Goal: Task Accomplishment & Management: Use online tool/utility

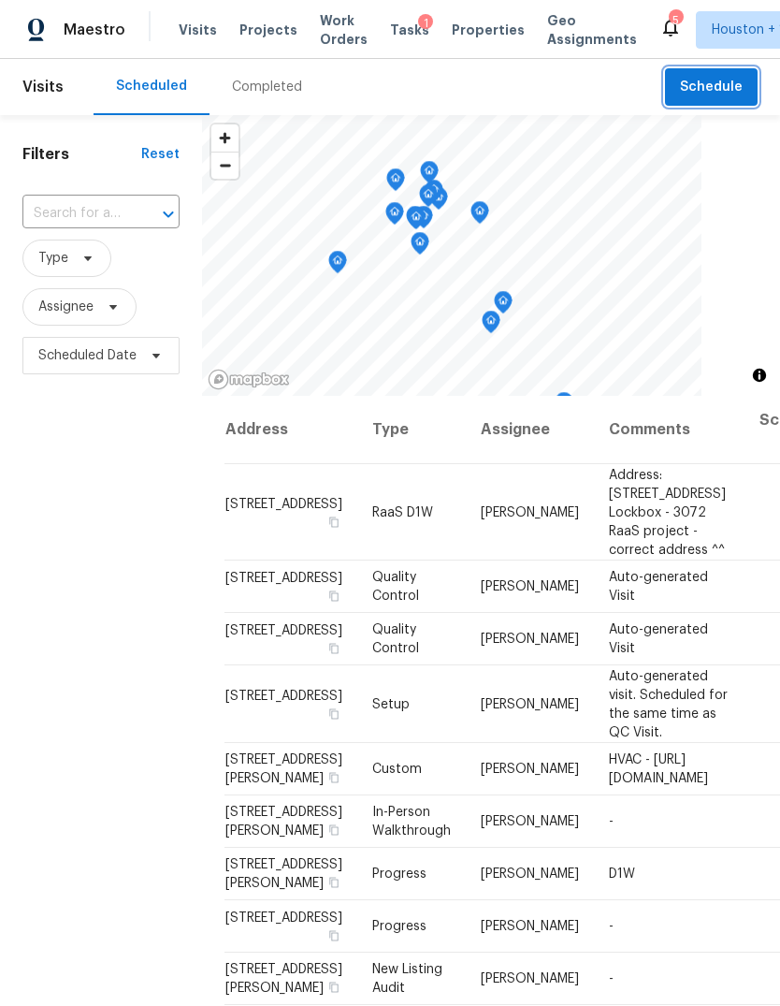
click at [732, 85] on span "Schedule" at bounding box center [711, 87] width 63 height 23
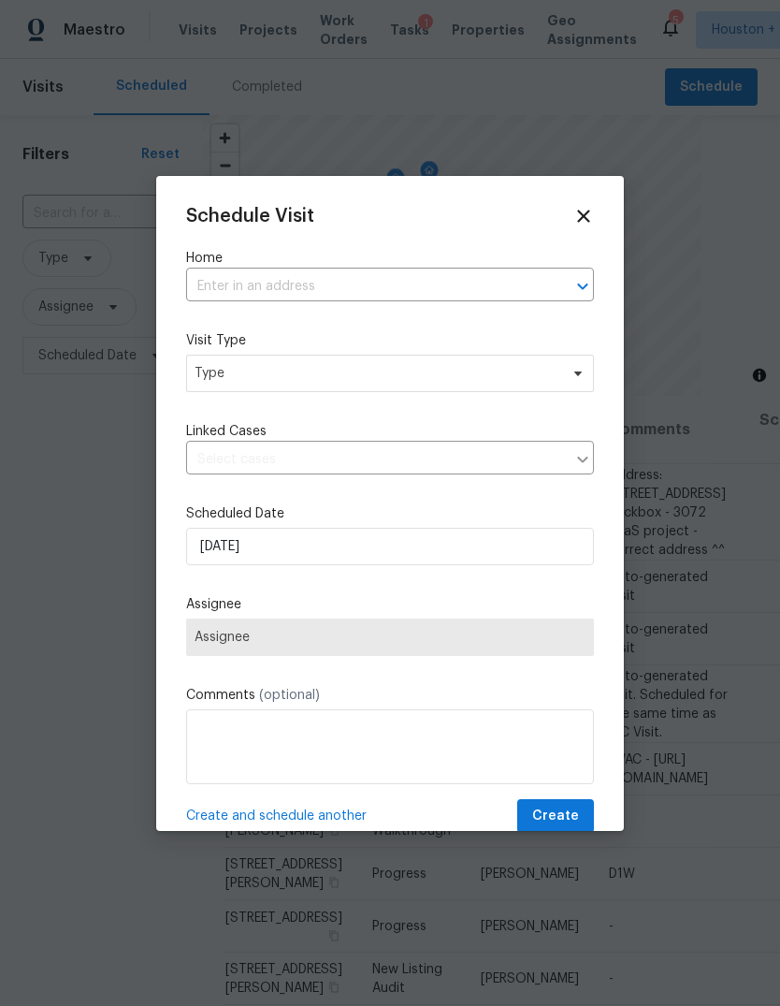
click at [520, 246] on div "Schedule Visit Home ​ Visit Type Type Linked Cases ​ Scheduled Date 9/19/2025 A…" at bounding box center [390, 520] width 408 height 628
click at [280, 284] on input "text" at bounding box center [364, 286] width 356 height 29
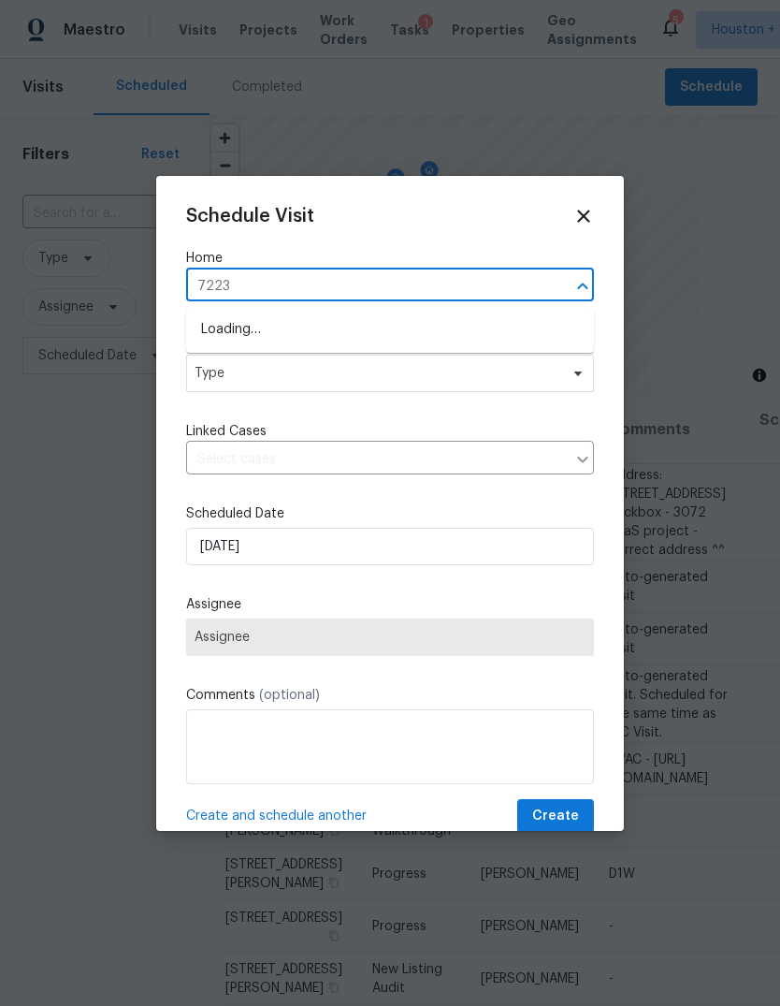
type input "7223"
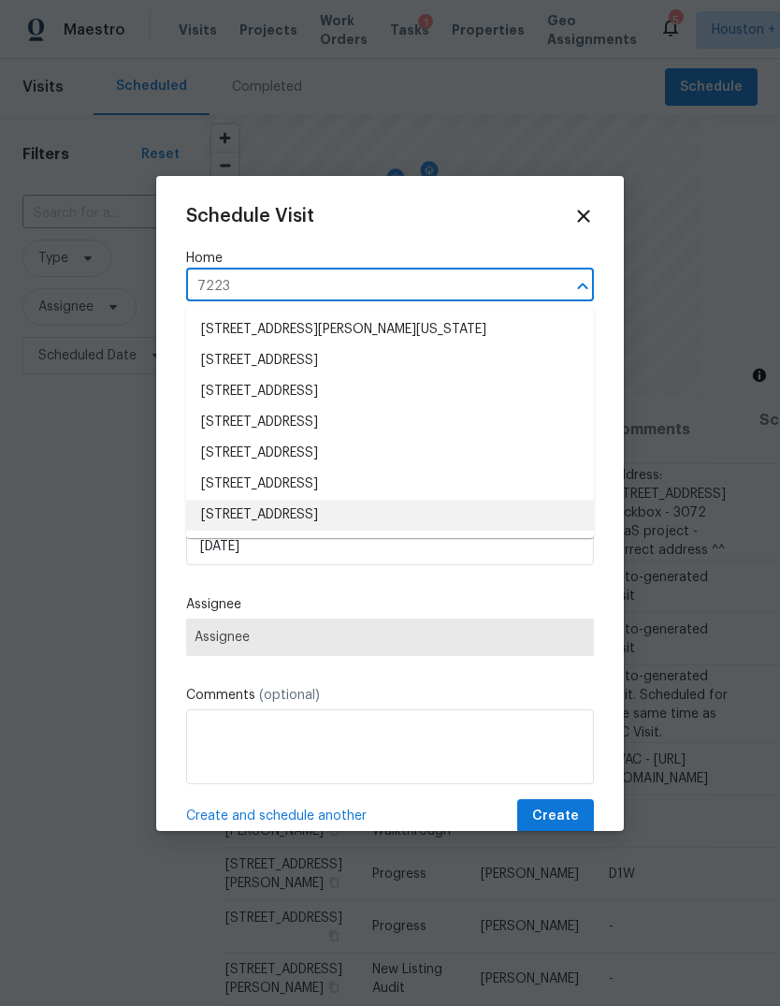
click at [483, 518] on li "7223 Foxwood Fair Ln, Humble, TX 77338" at bounding box center [390, 515] width 408 height 31
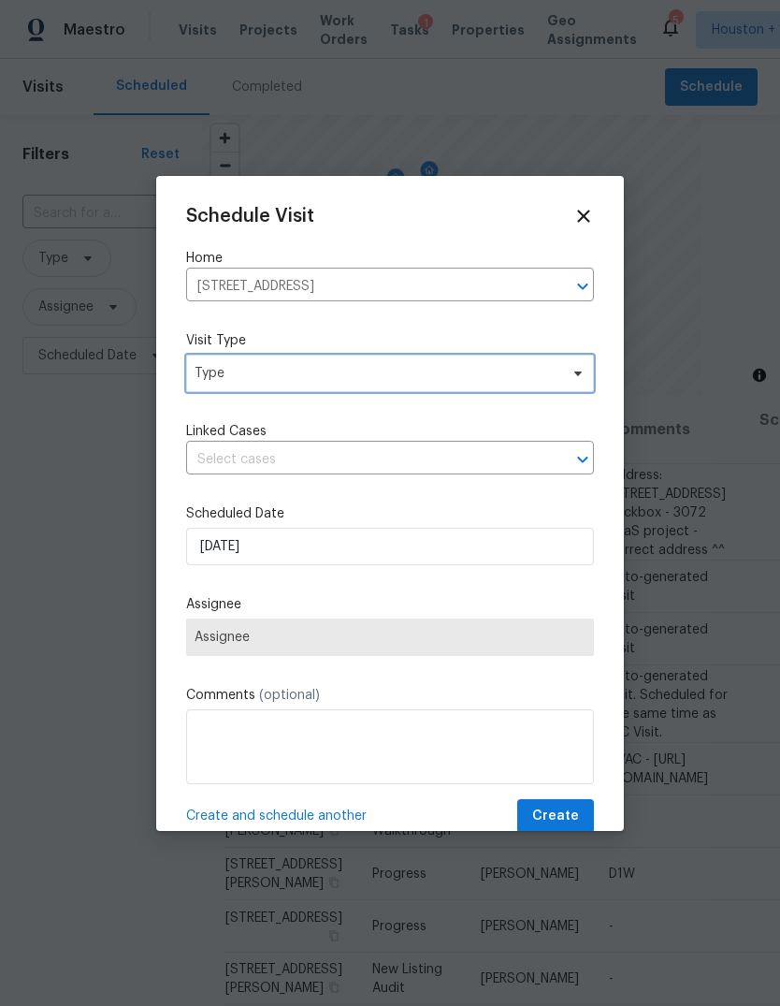
click at [480, 392] on span "Type" at bounding box center [390, 373] width 408 height 37
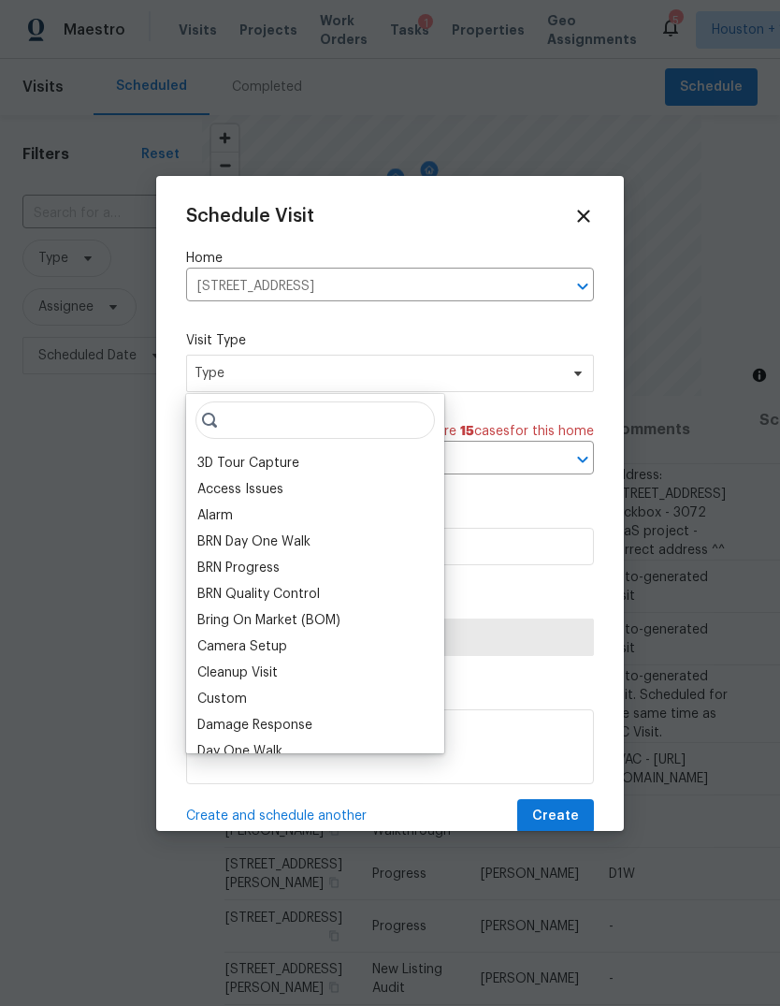
type input "P"
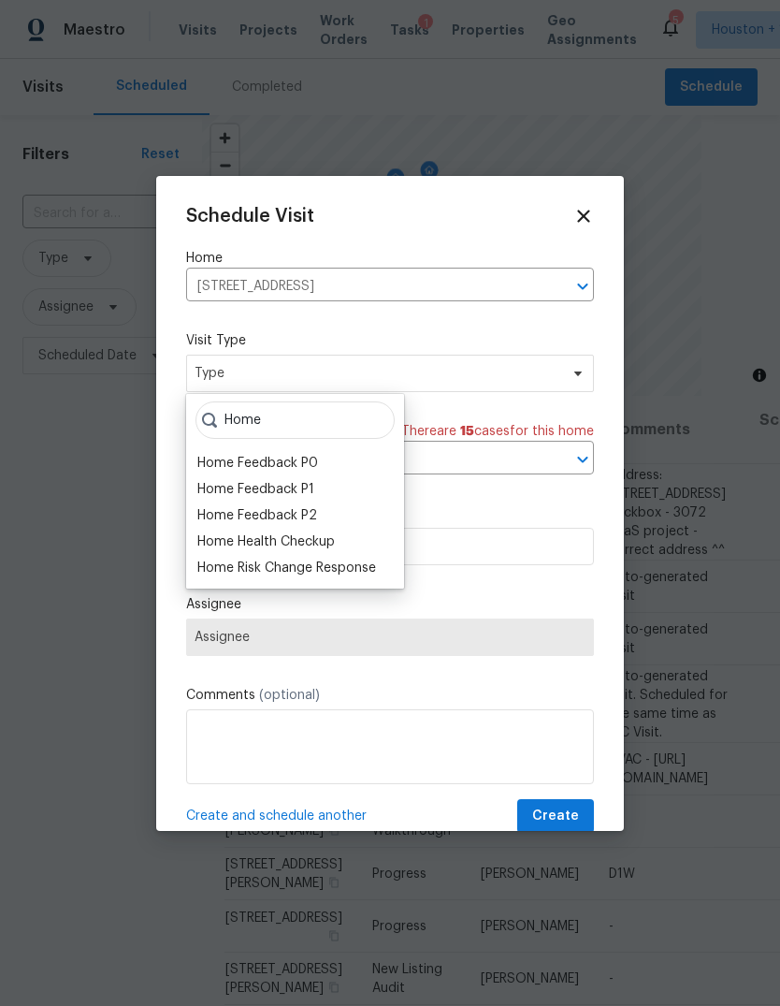
type input "Home"
click at [234, 546] on div "Home Health Checkup" at bounding box center [266, 541] width 138 height 19
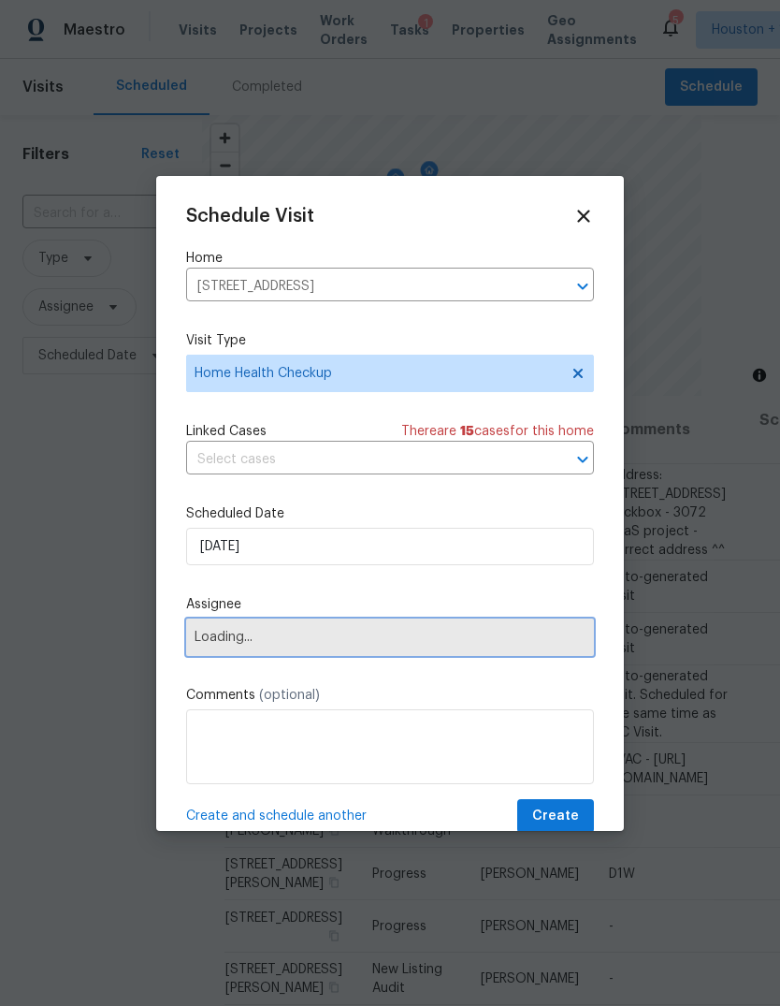
click at [227, 645] on span "Loading..." at bounding box center [390, 637] width 391 height 15
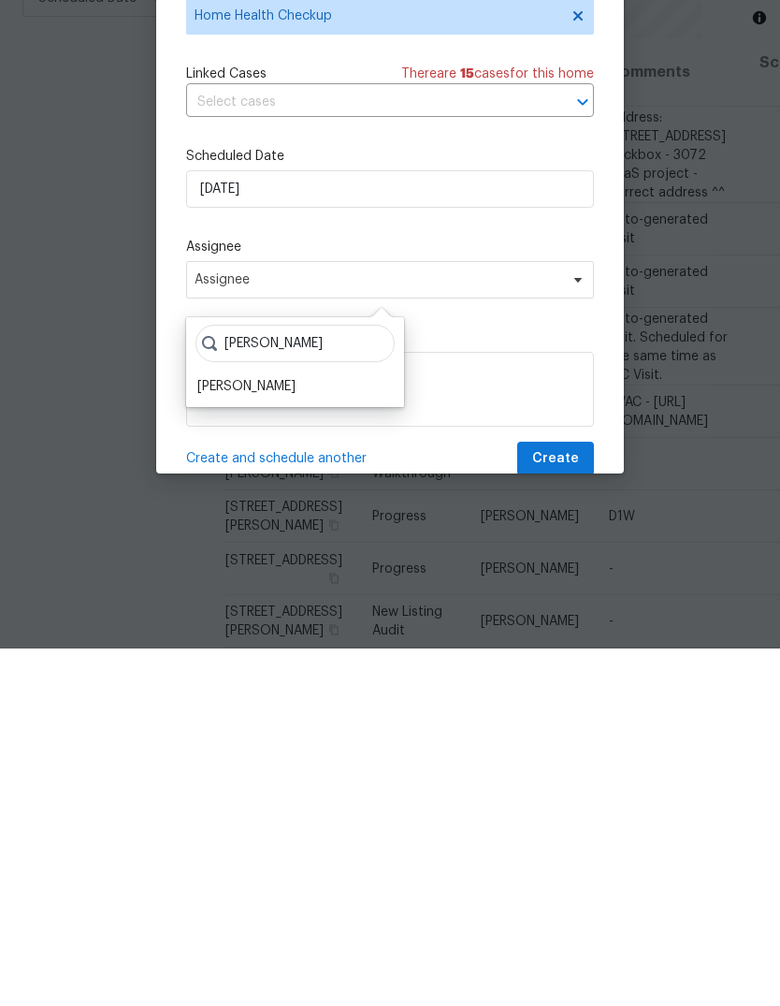
type input "Steve"
click at [243, 735] on div "[PERSON_NAME]" at bounding box center [246, 744] width 98 height 19
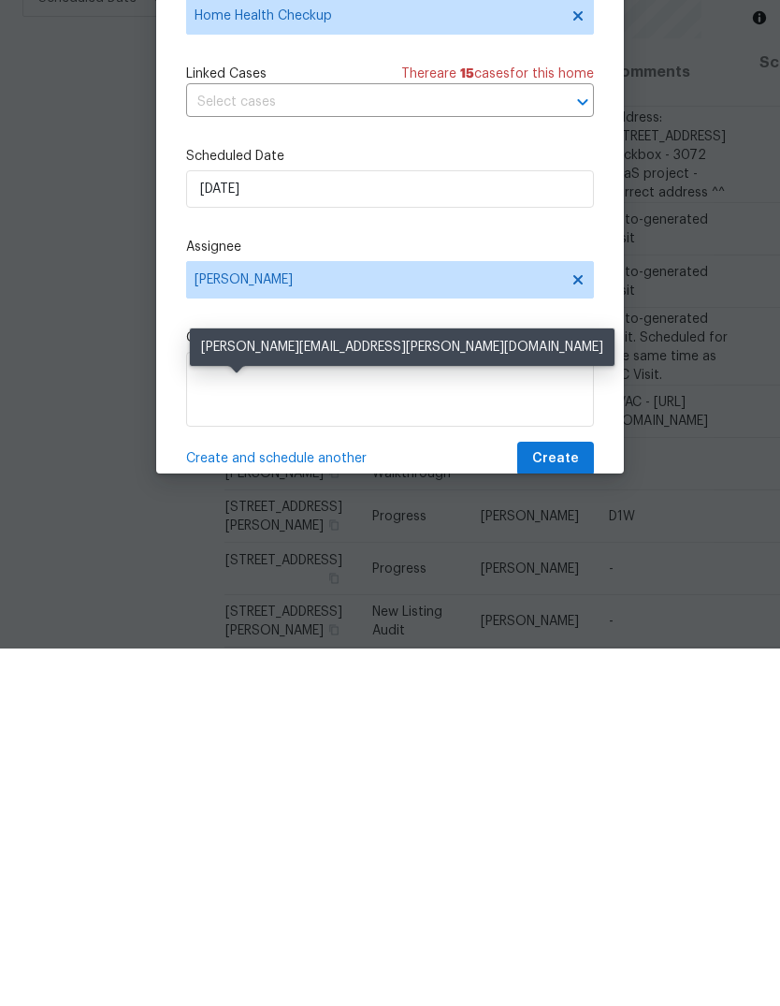
scroll to position [70, 0]
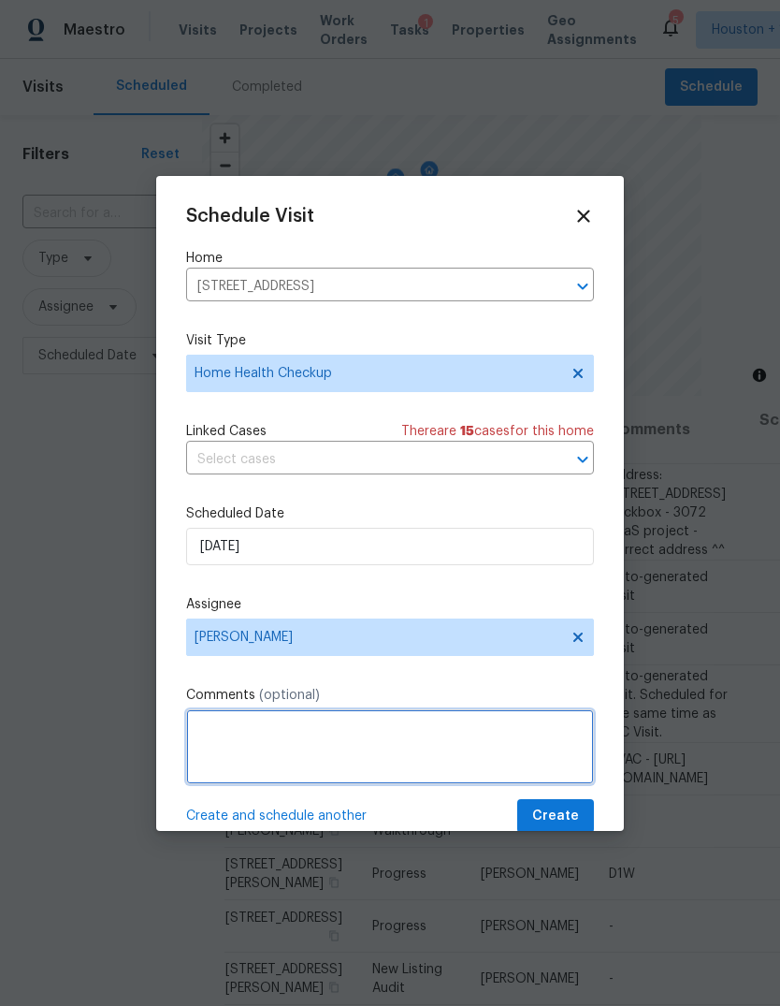
click at [558, 784] on textarea at bounding box center [390, 746] width 408 height 75
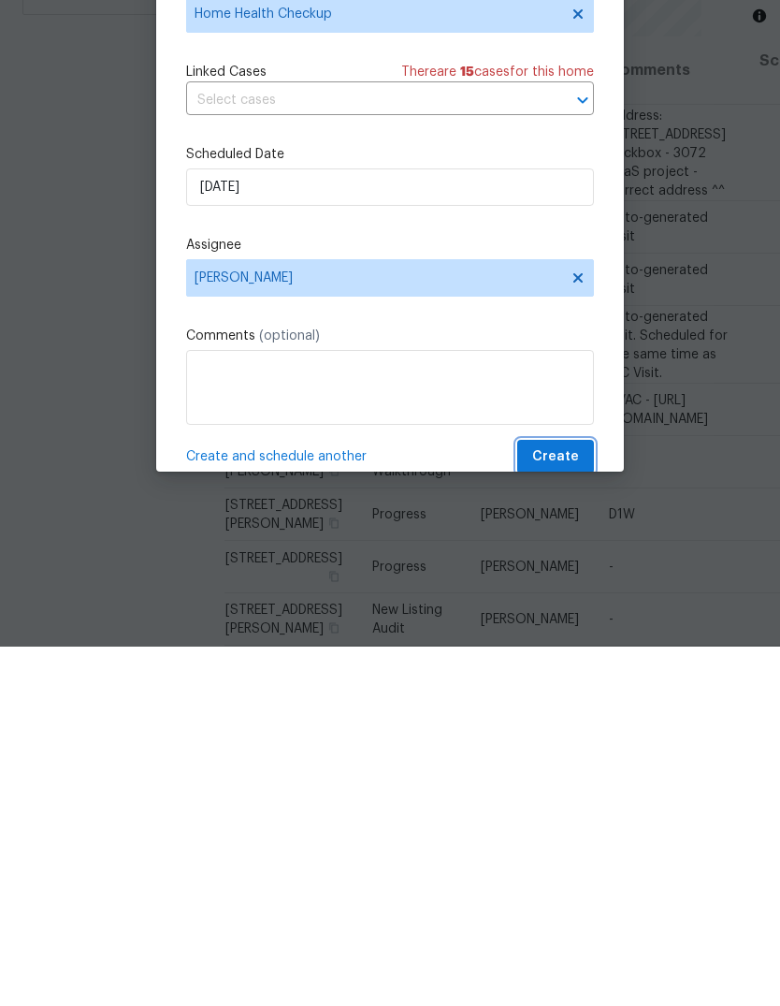
click at [562, 805] on span "Create" at bounding box center [555, 816] width 47 height 23
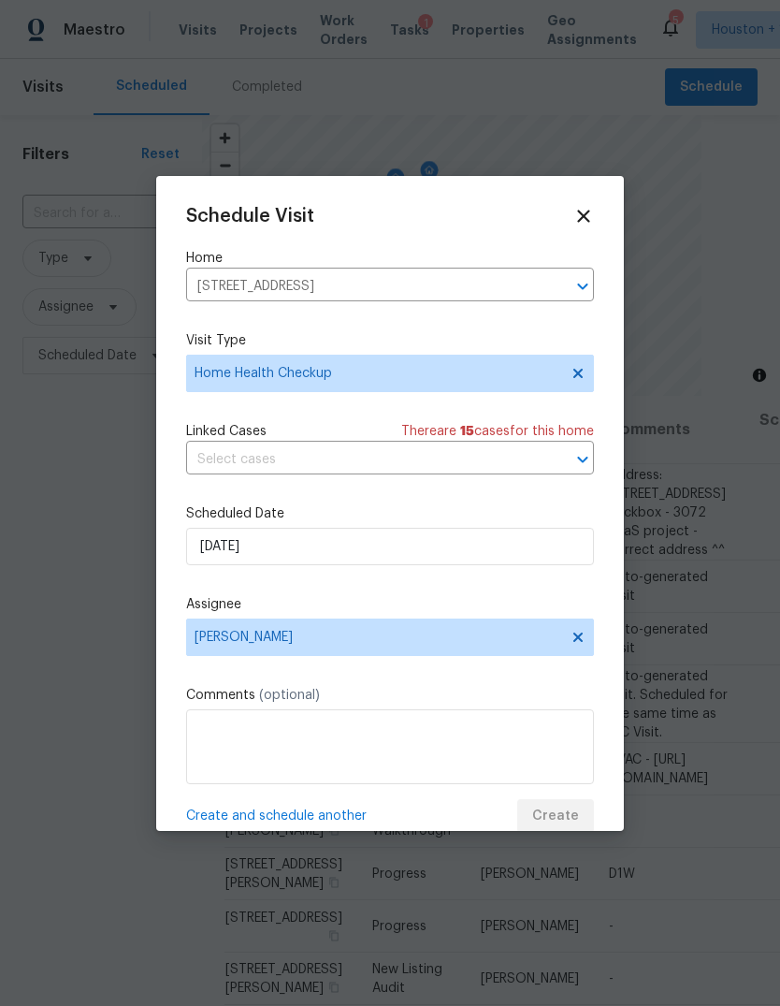
scroll to position [0, 0]
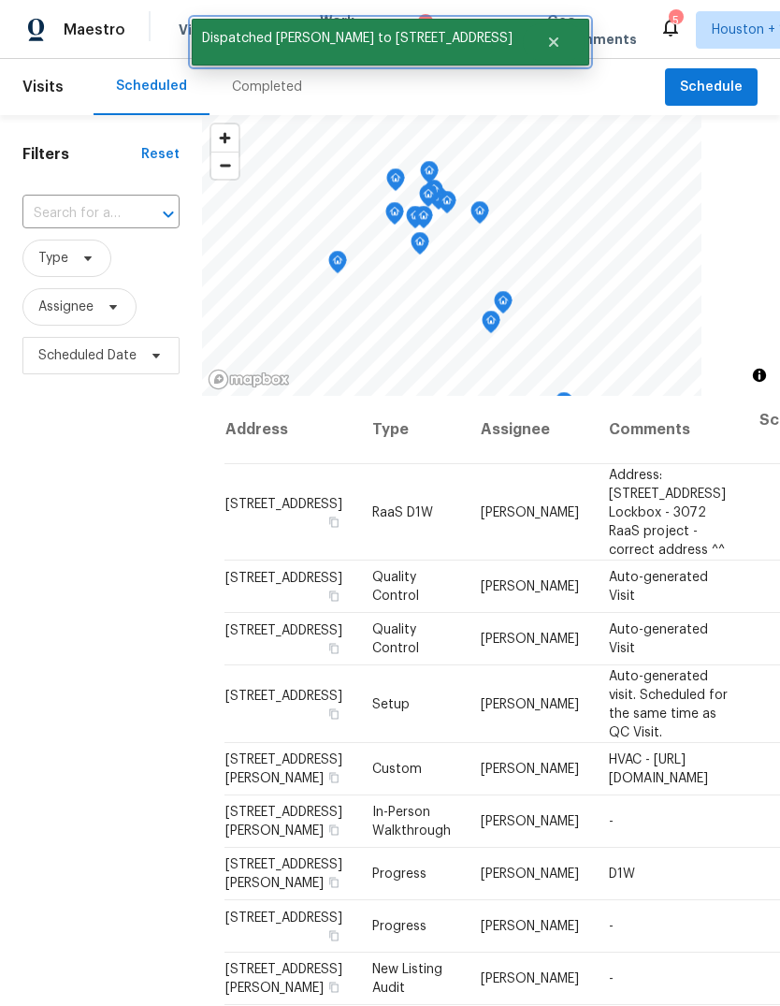
click at [557, 60] on button "Close" at bounding box center [554, 41] width 62 height 37
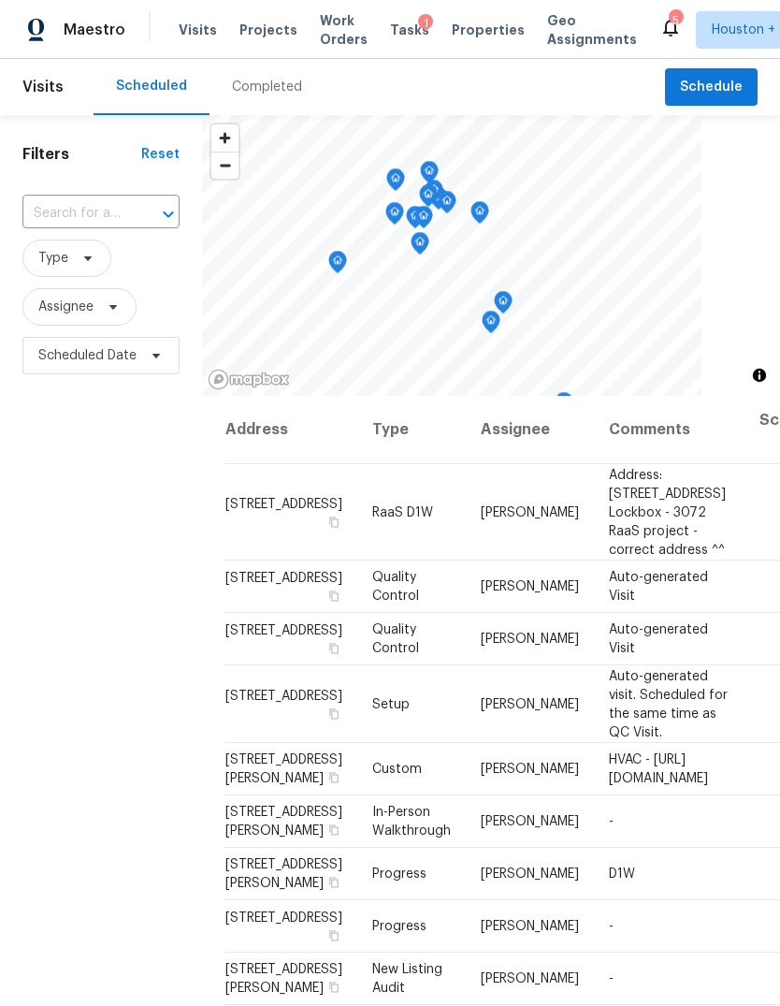
click at [250, 21] on span "Projects" at bounding box center [269, 30] width 58 height 19
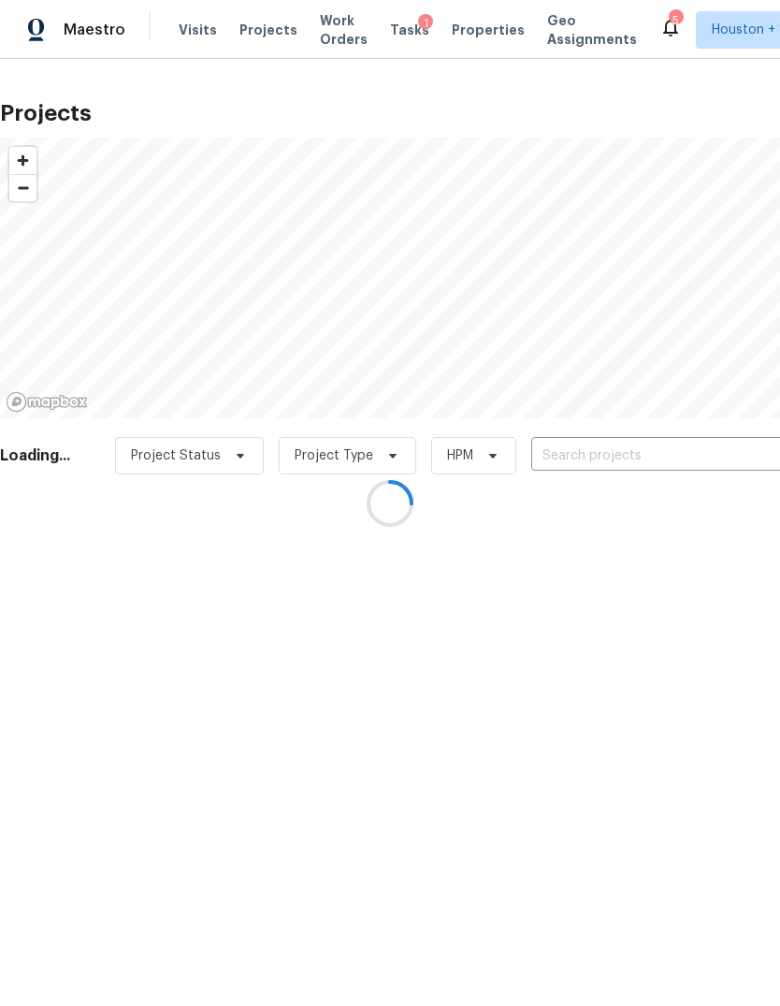
click at [733, 460] on div at bounding box center [390, 503] width 780 height 1006
click at [736, 459] on div at bounding box center [390, 503] width 780 height 1006
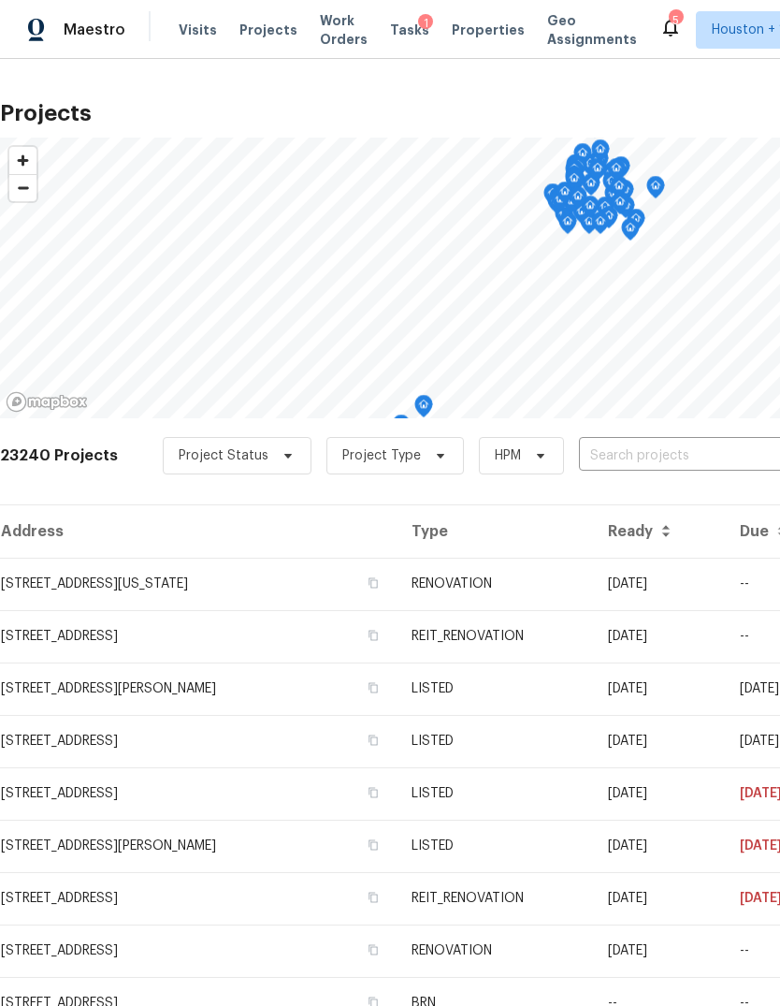
click at [730, 469] on input "text" at bounding box center [686, 456] width 214 height 29
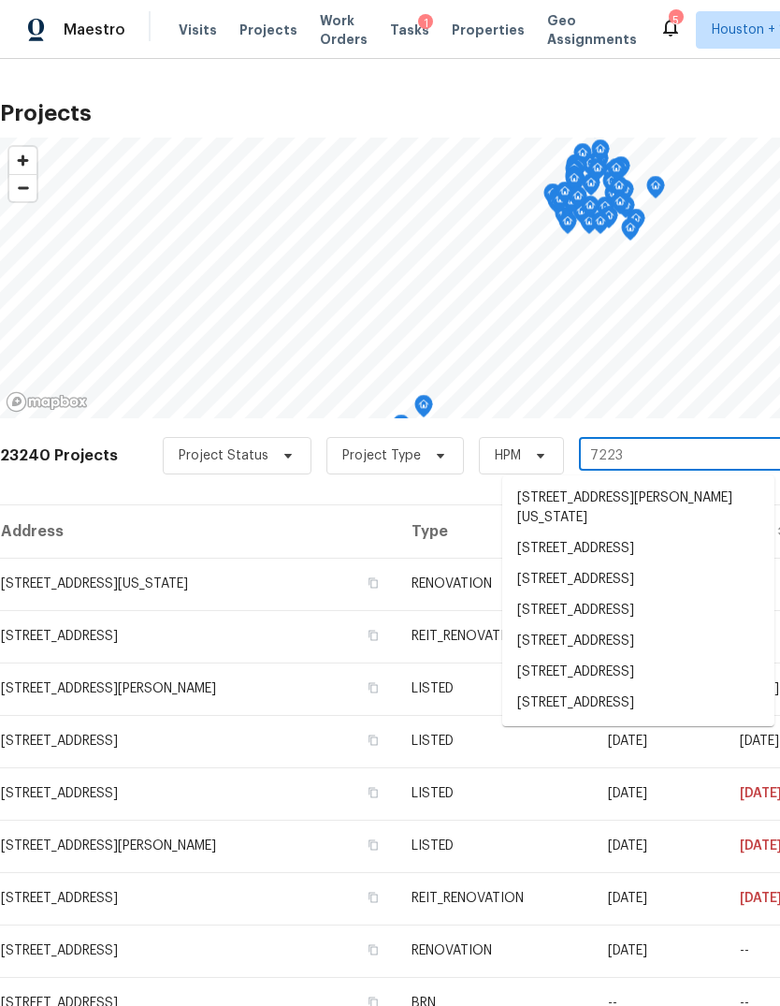
type input "7223 f"
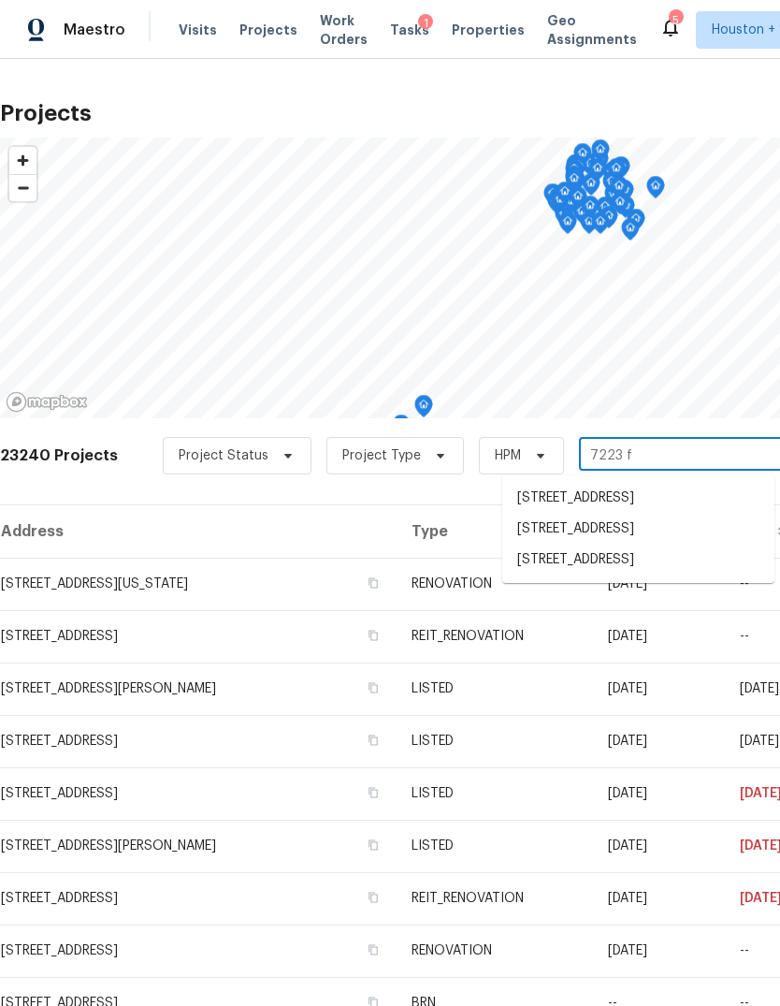
click at [700, 576] on li "7223 Foxwood Fair Ln, Humble, TX 77338" at bounding box center [639, 560] width 272 height 31
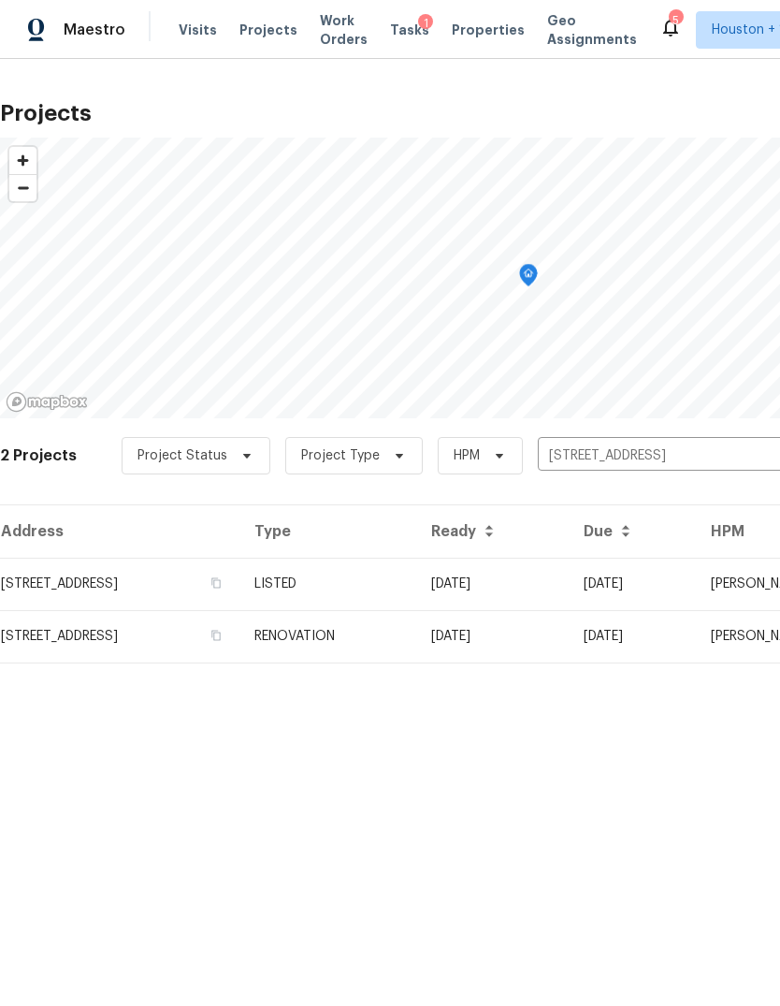
click at [72, 617] on td "7223 Foxwood Fair Ln, Humble, TX 77338" at bounding box center [120, 636] width 240 height 52
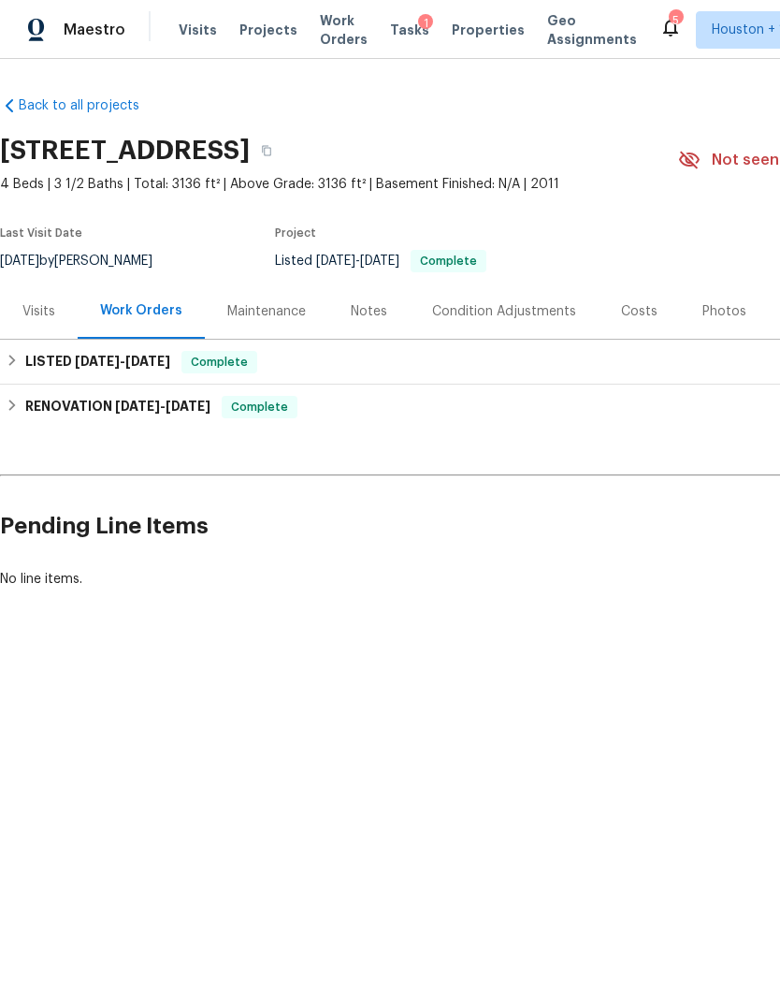
click at [40, 329] on div "Visits" at bounding box center [39, 311] width 78 height 55
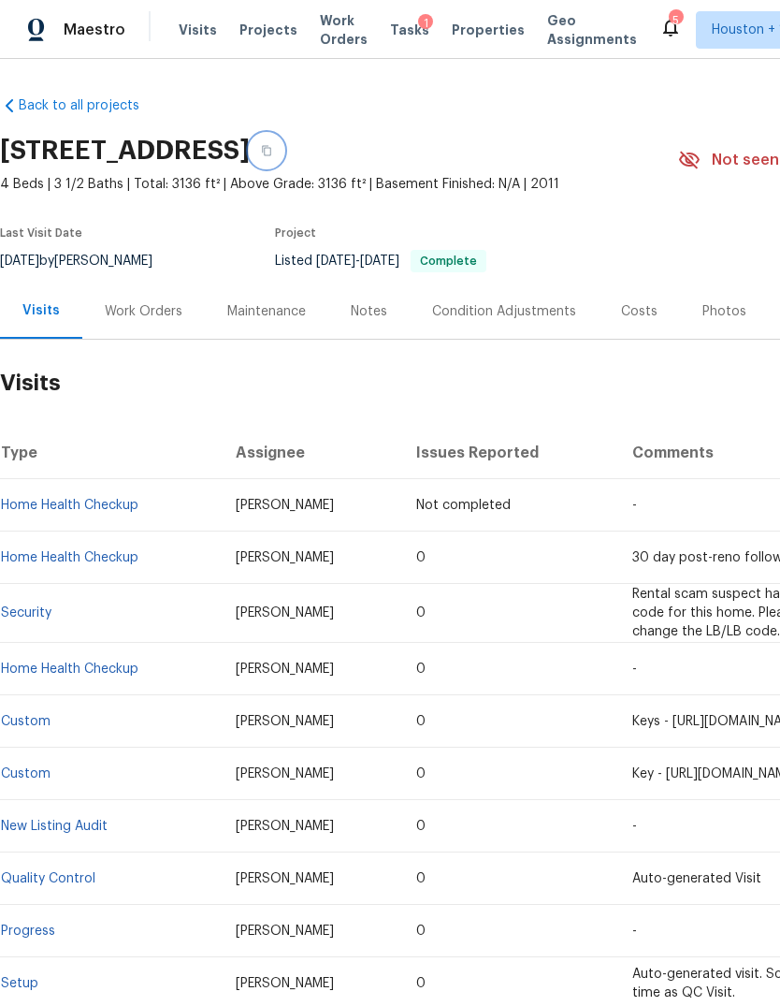
click at [284, 153] on button "button" at bounding box center [267, 151] width 34 height 34
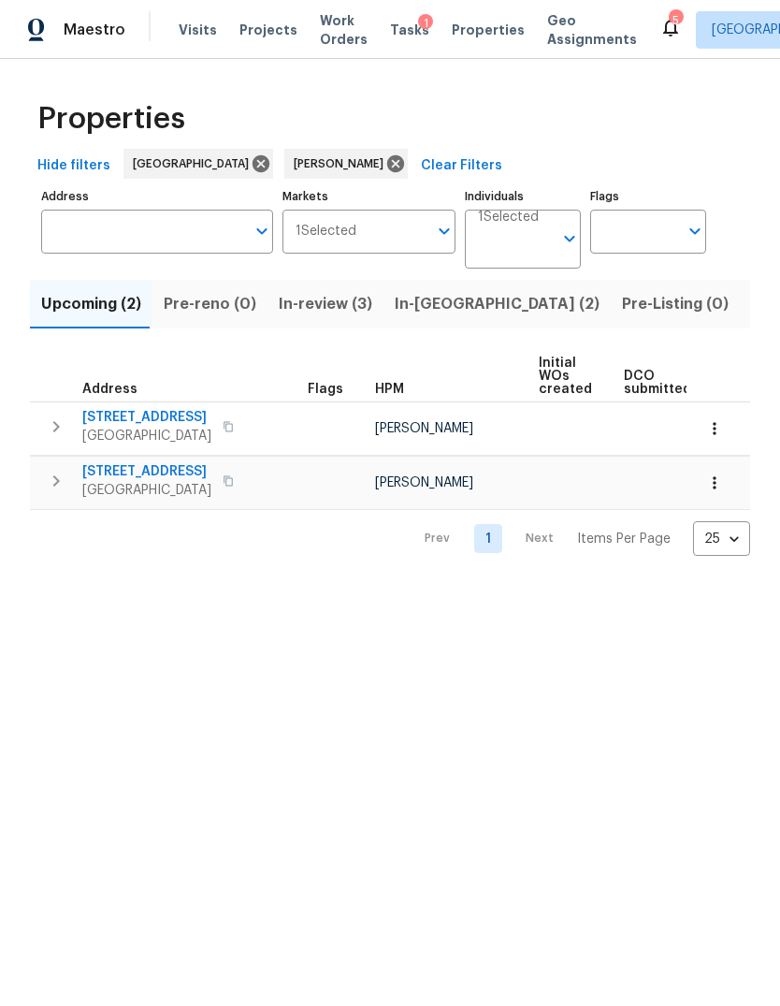
click at [450, 321] on button "In-reno (2)" at bounding box center [497, 304] width 227 height 49
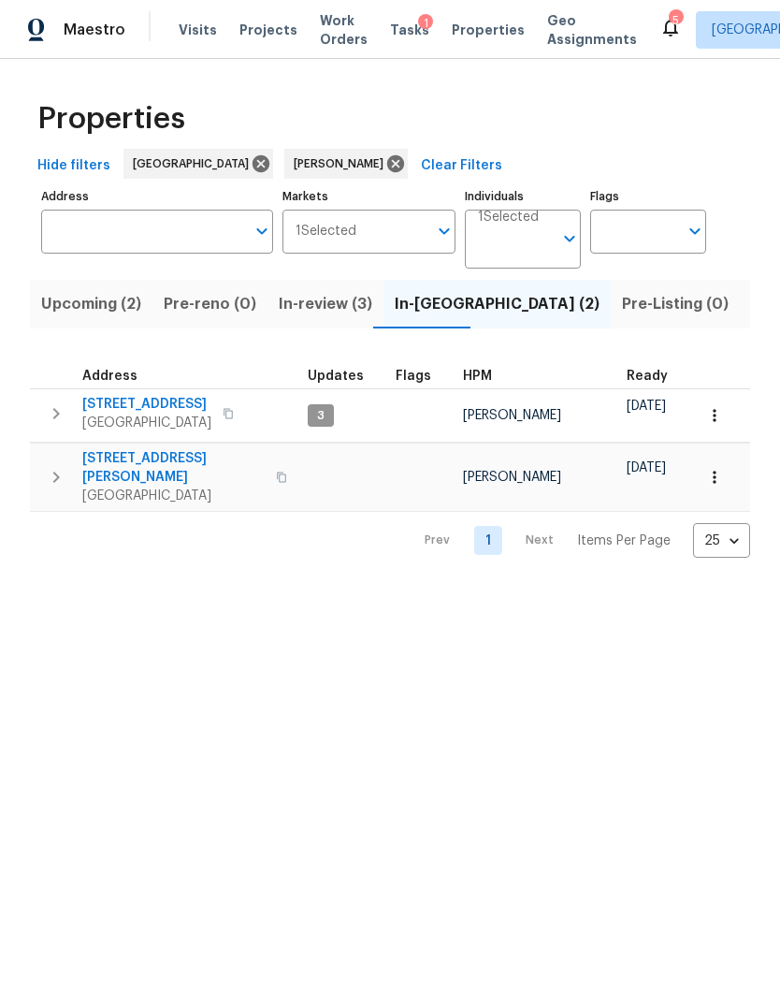
click at [109, 415] on span "[GEOGRAPHIC_DATA]" at bounding box center [146, 423] width 129 height 19
click at [210, 400] on span "[STREET_ADDRESS]" at bounding box center [146, 404] width 129 height 19
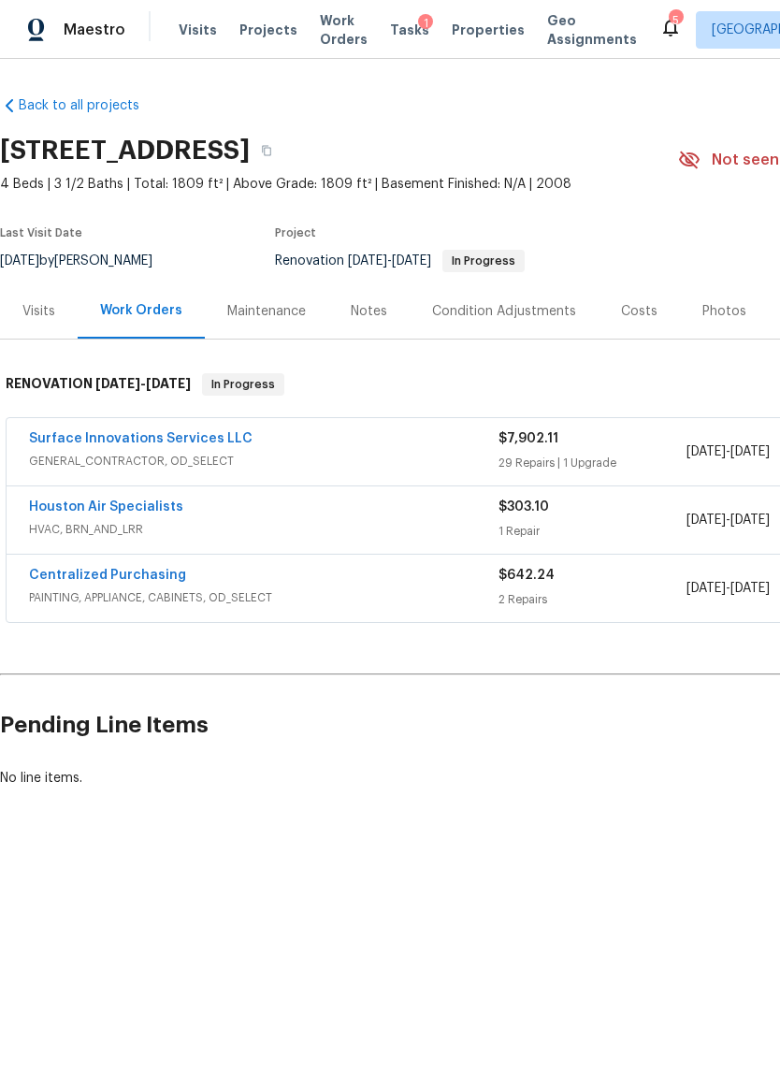
click at [267, 306] on div "Maintenance" at bounding box center [266, 311] width 79 height 19
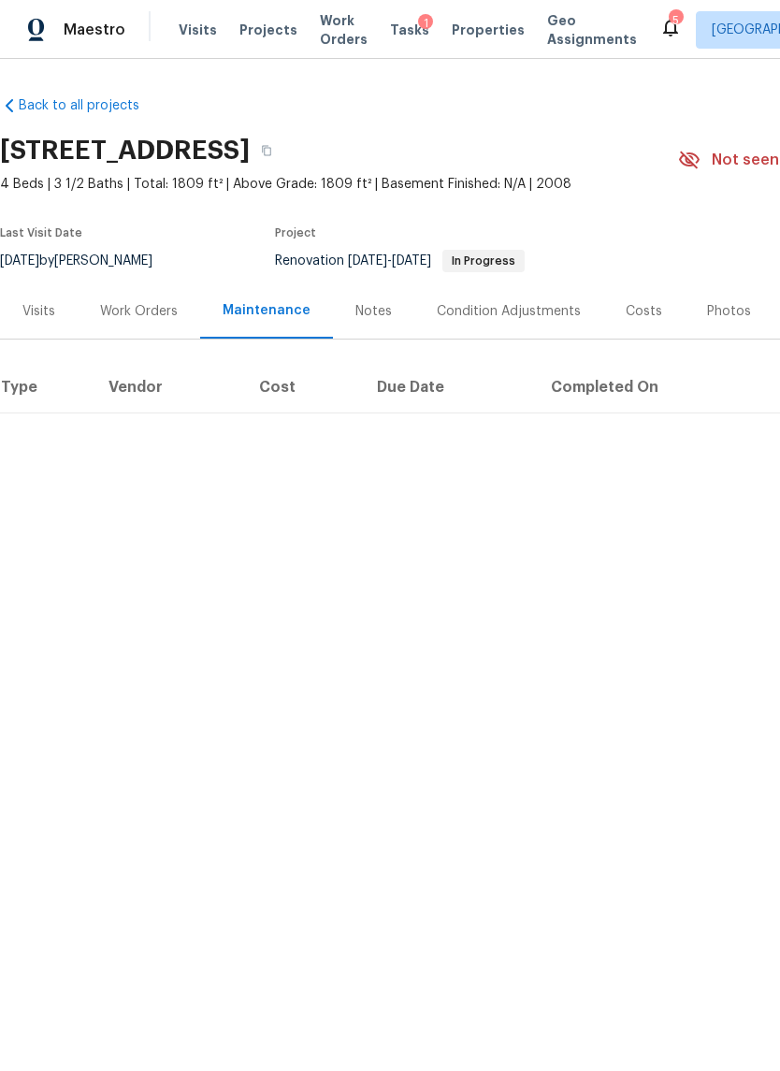
click at [373, 309] on div "Notes" at bounding box center [374, 311] width 36 height 19
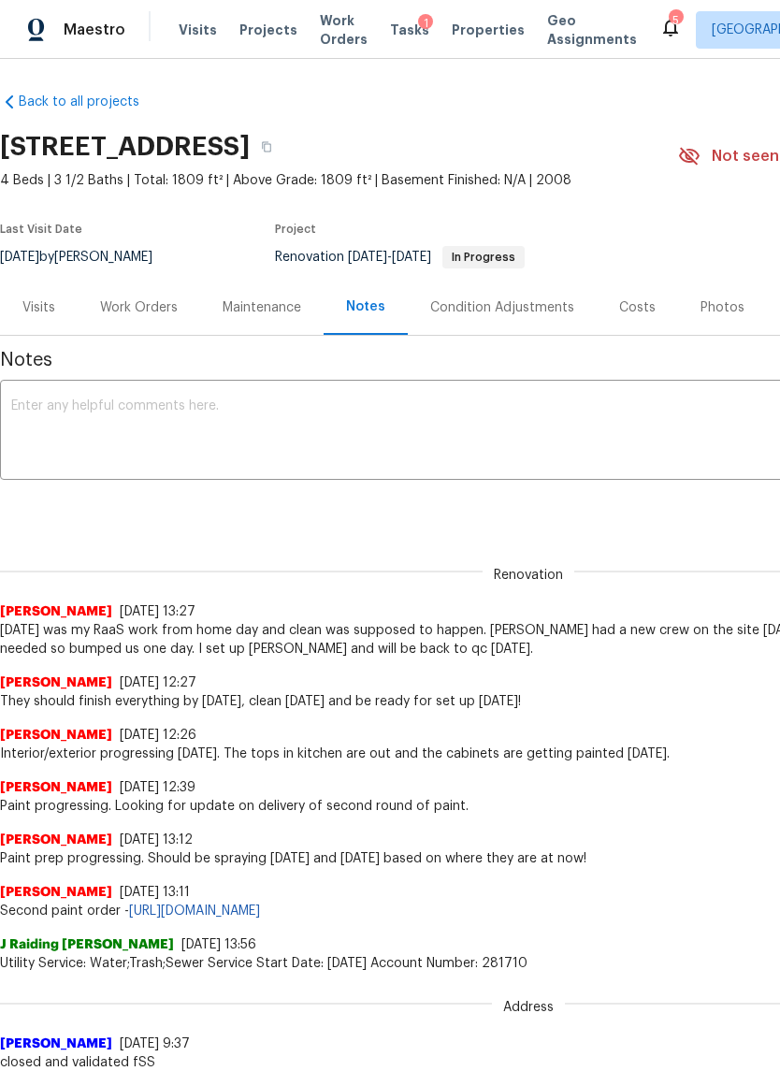
scroll to position [4, 0]
click at [38, 313] on div "Visits" at bounding box center [38, 308] width 33 height 19
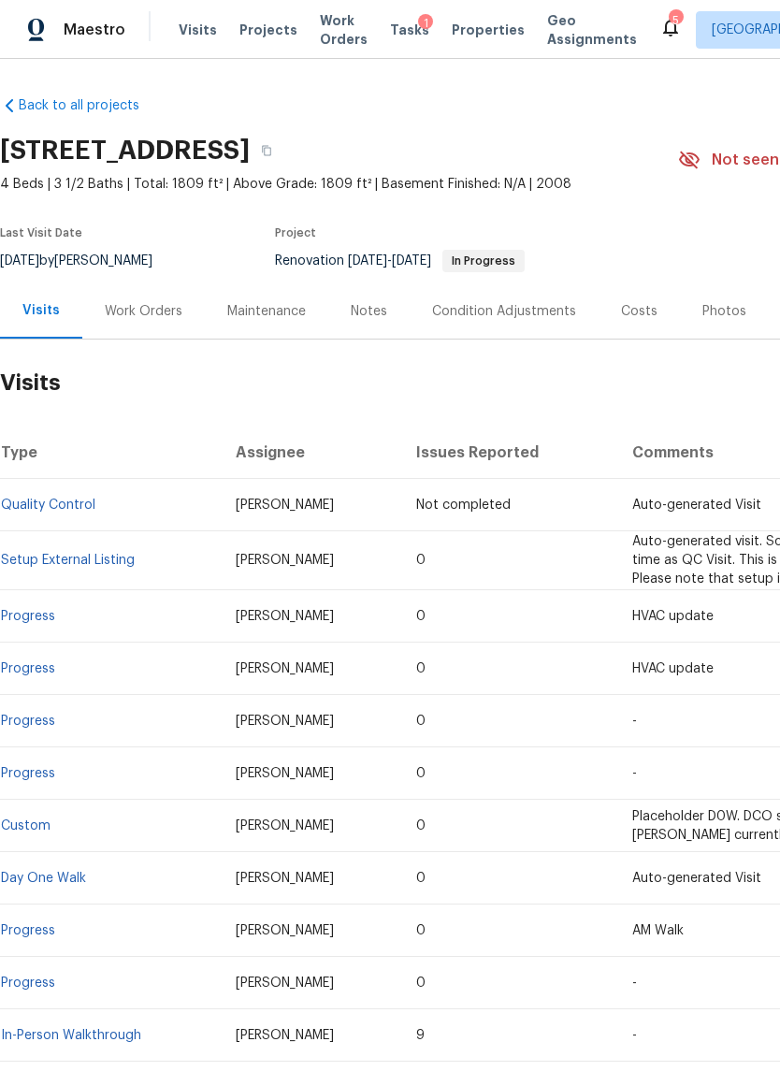
click at [27, 504] on link "Quality Control" at bounding box center [48, 505] width 95 height 13
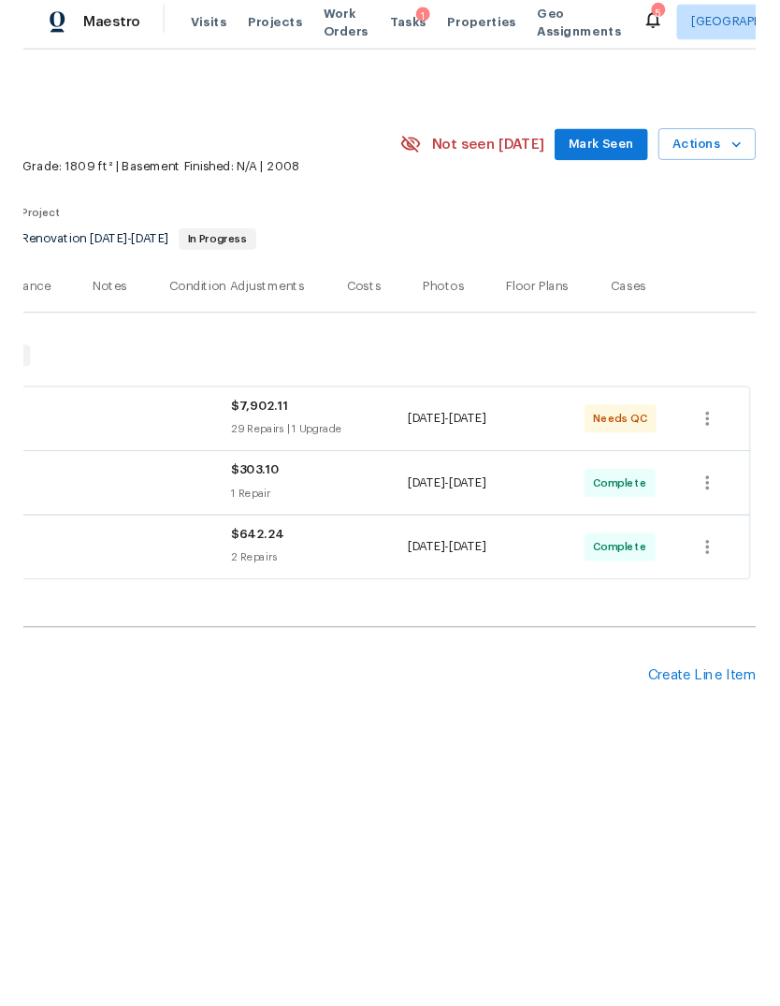
scroll to position [0, 277]
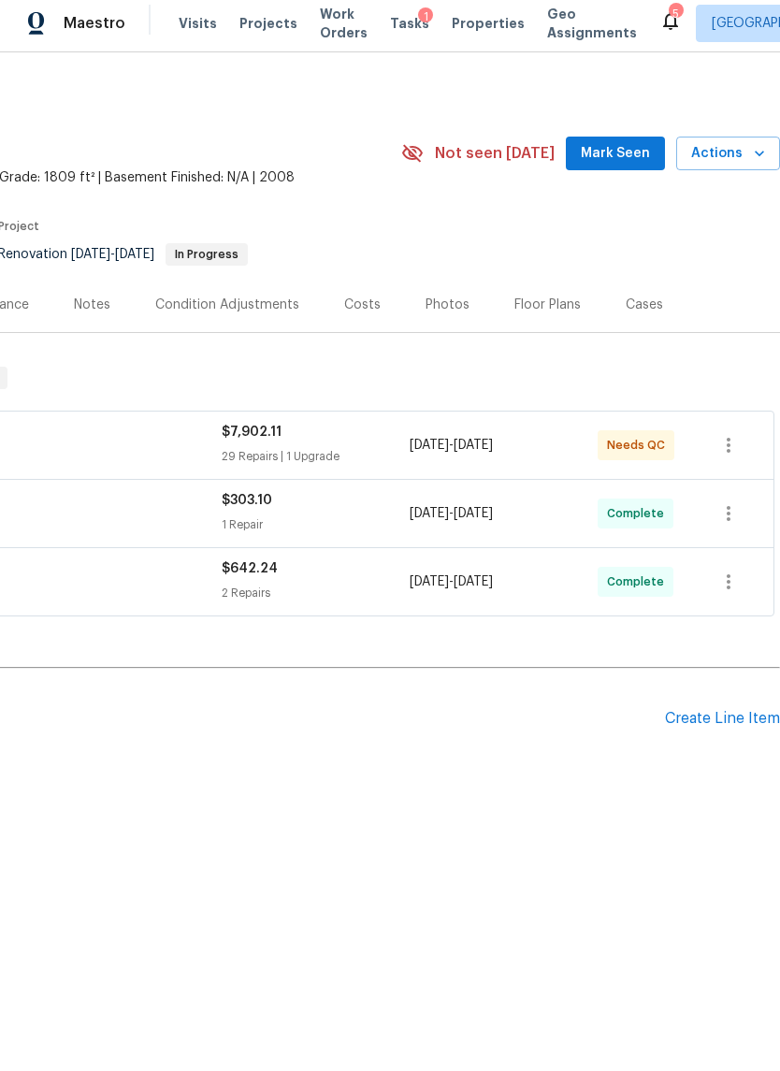
click at [747, 157] on span "Actions" at bounding box center [729, 160] width 74 height 23
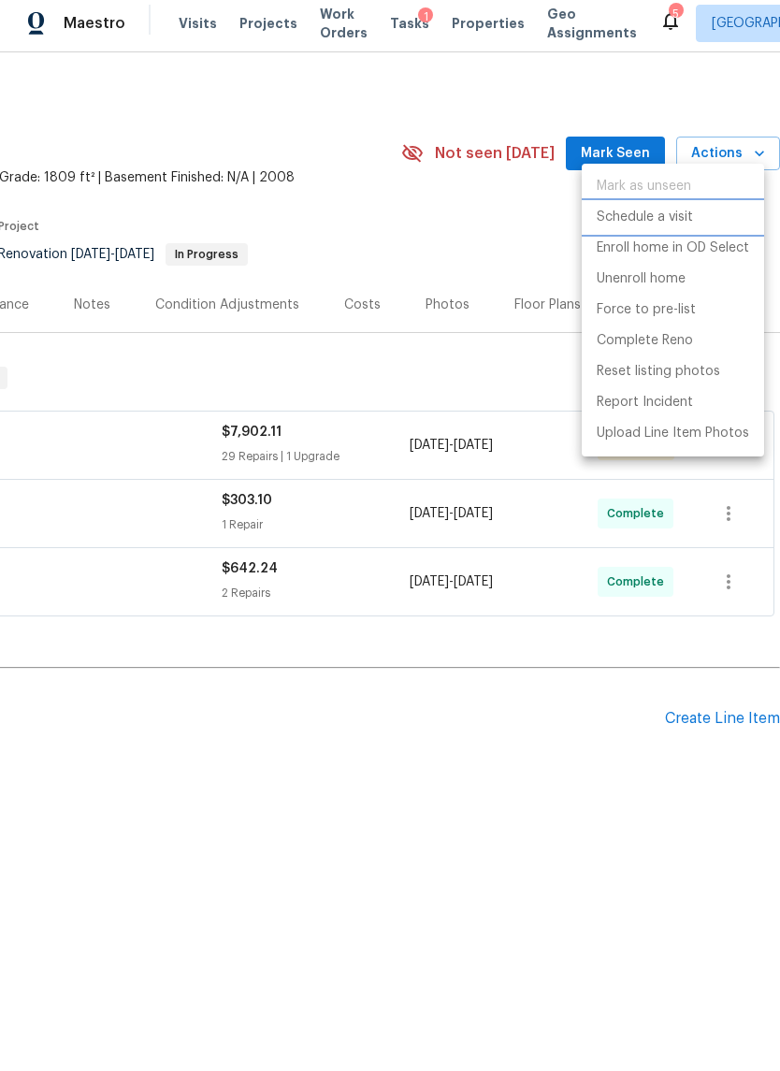
click at [685, 218] on p "Schedule a visit" at bounding box center [645, 224] width 96 height 20
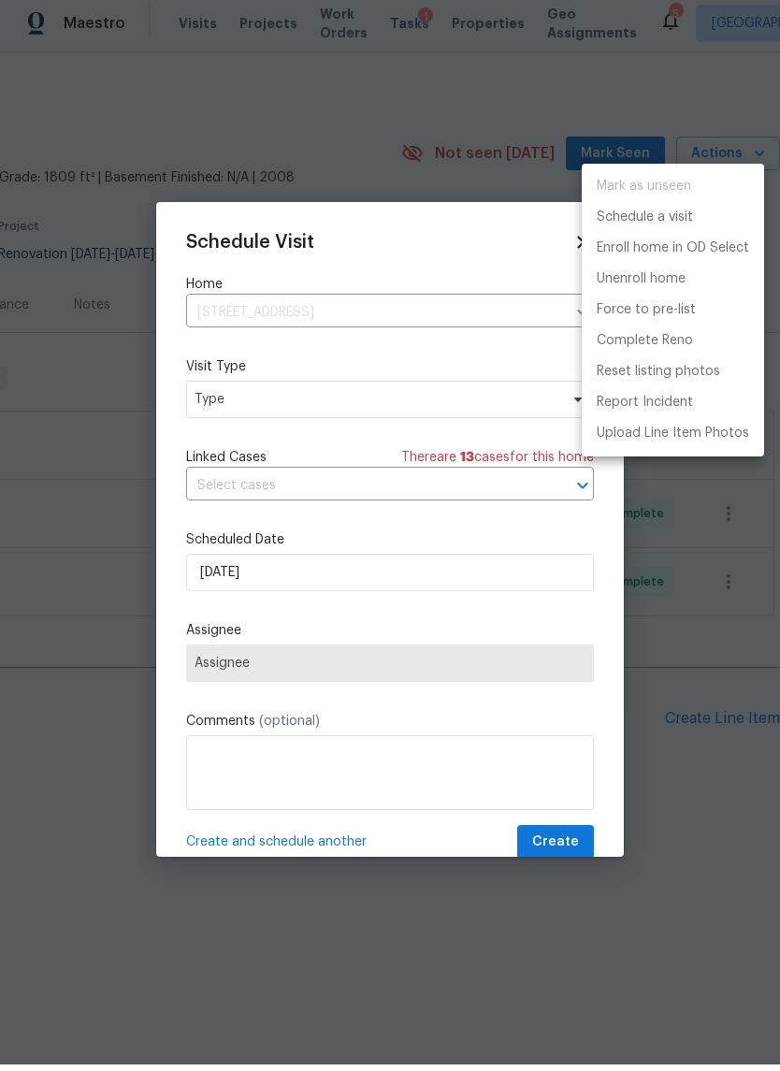
click at [407, 420] on div at bounding box center [390, 535] width 780 height 1071
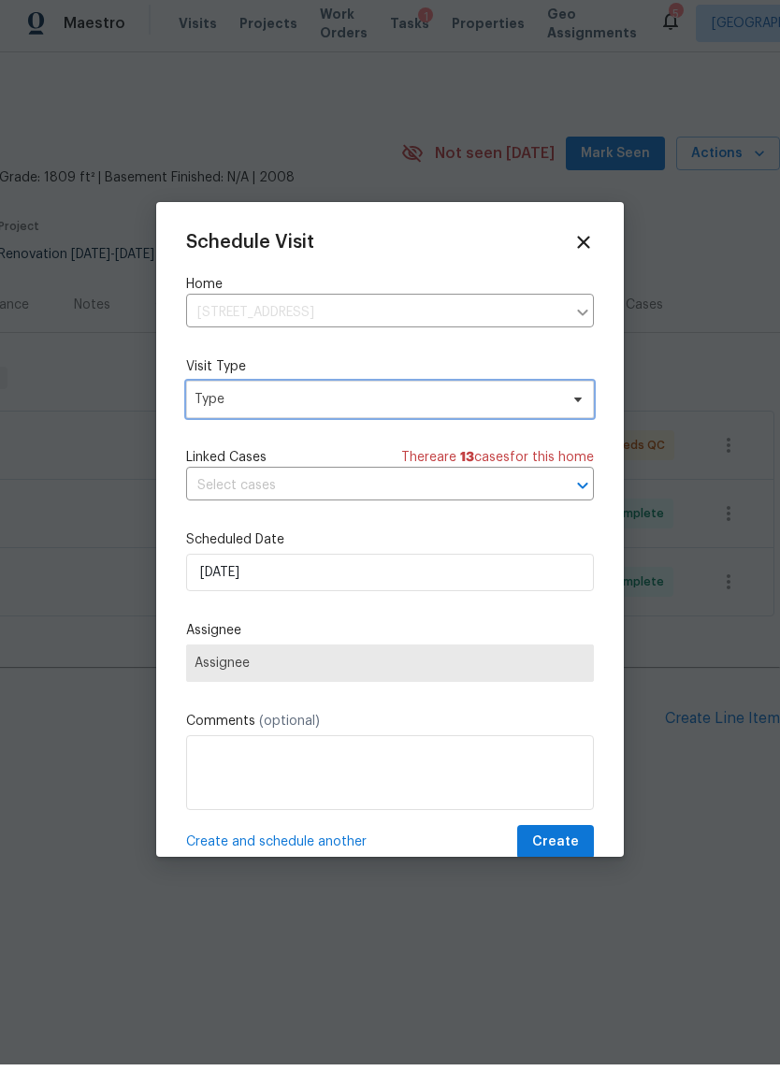
click at [491, 414] on span "Type" at bounding box center [390, 405] width 408 height 37
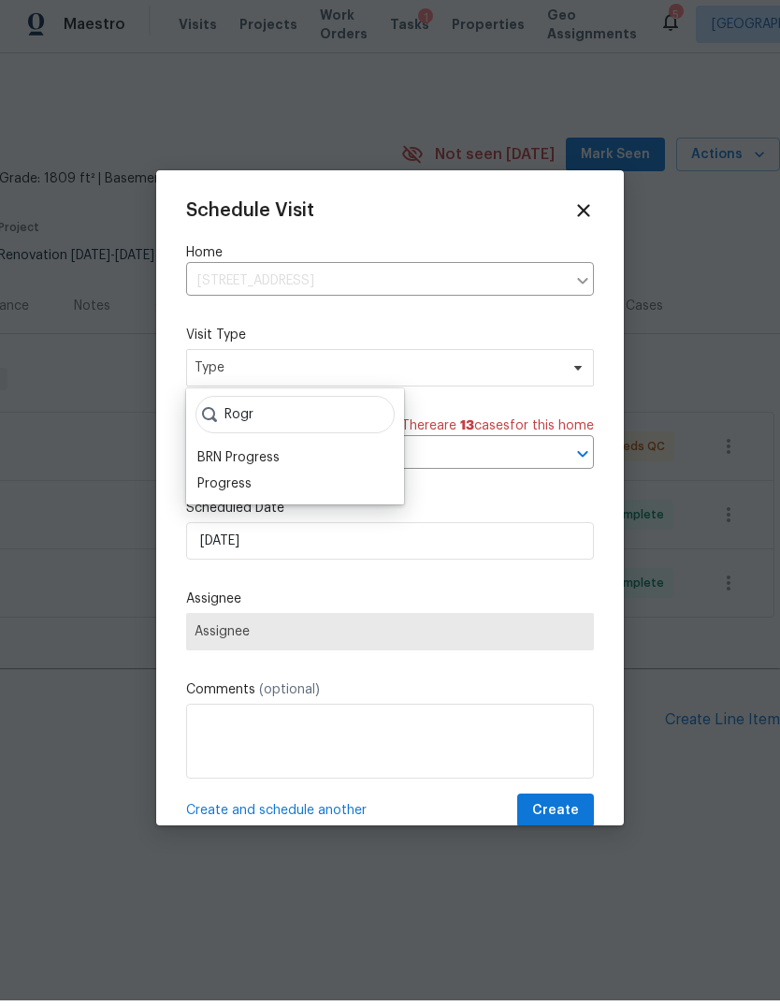
type input "Rogr"
click at [248, 481] on div "Progress" at bounding box center [224, 489] width 54 height 19
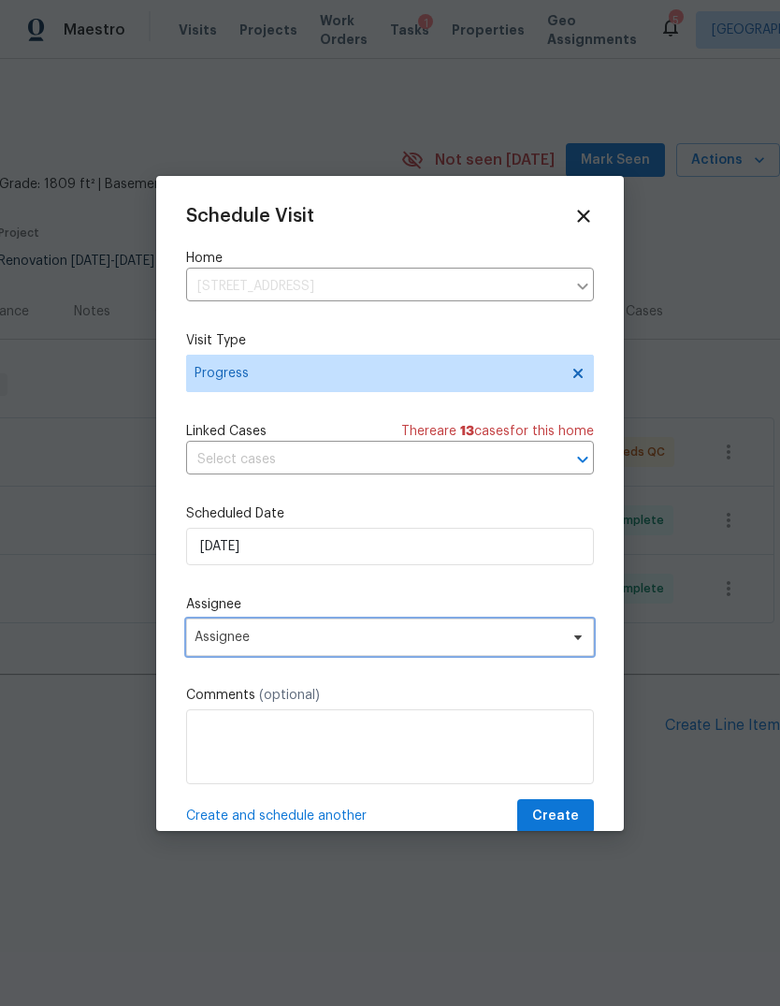
click at [333, 652] on span "Assignee" at bounding box center [390, 637] width 408 height 37
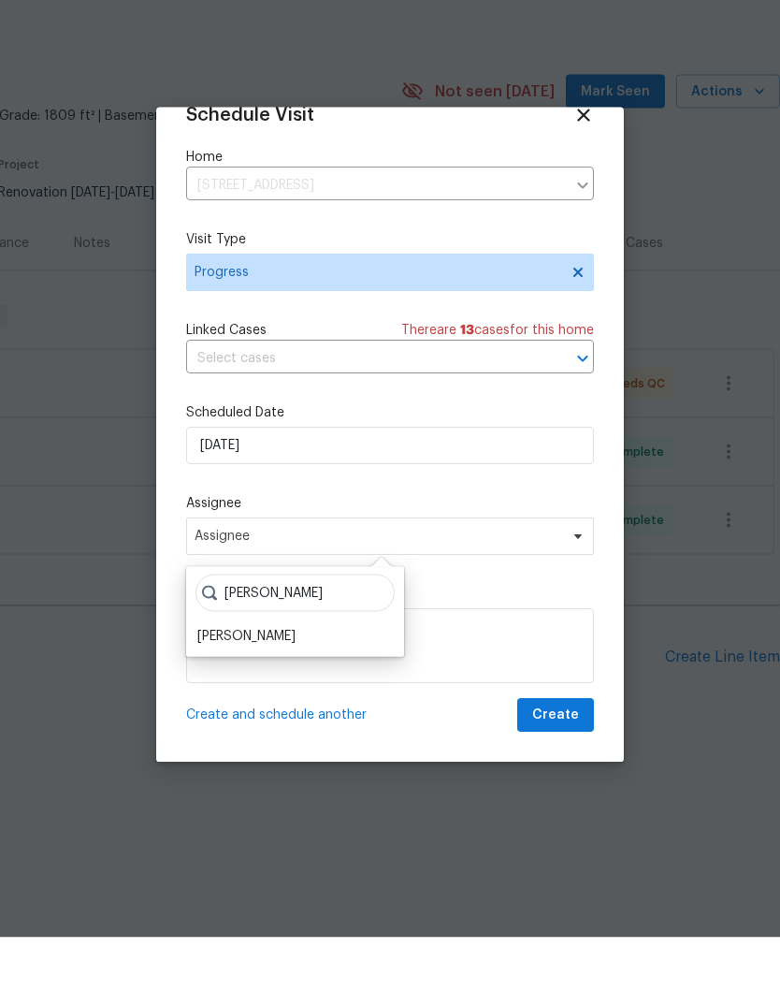
scroll to position [36, 0]
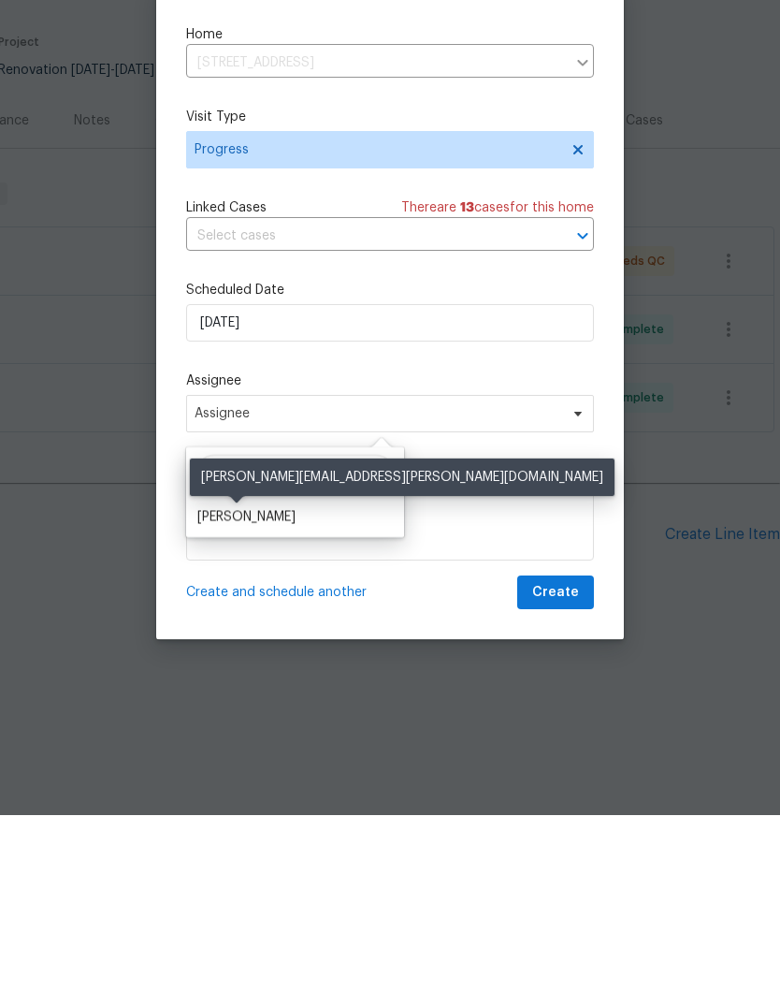
type input "Steve"
click at [259, 698] on div "[PERSON_NAME]" at bounding box center [246, 707] width 98 height 19
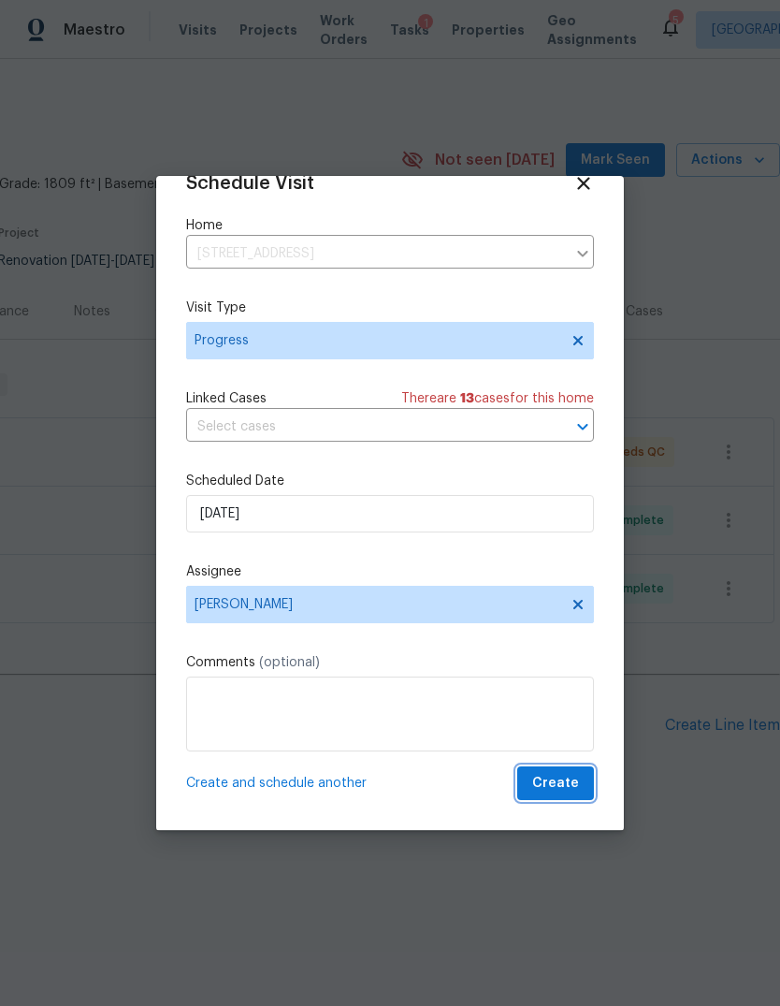
click at [570, 794] on span "Create" at bounding box center [555, 783] width 47 height 23
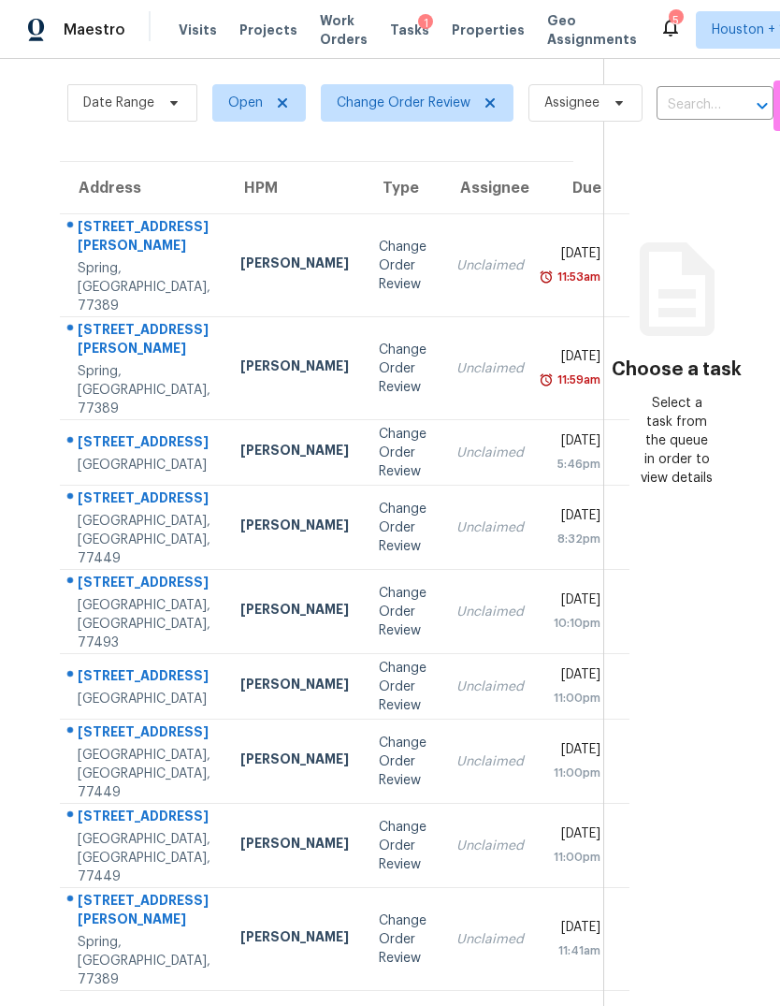
scroll to position [70, 0]
click at [539, 486] on td "[DATE] 5:46pm" at bounding box center [584, 453] width 91 height 66
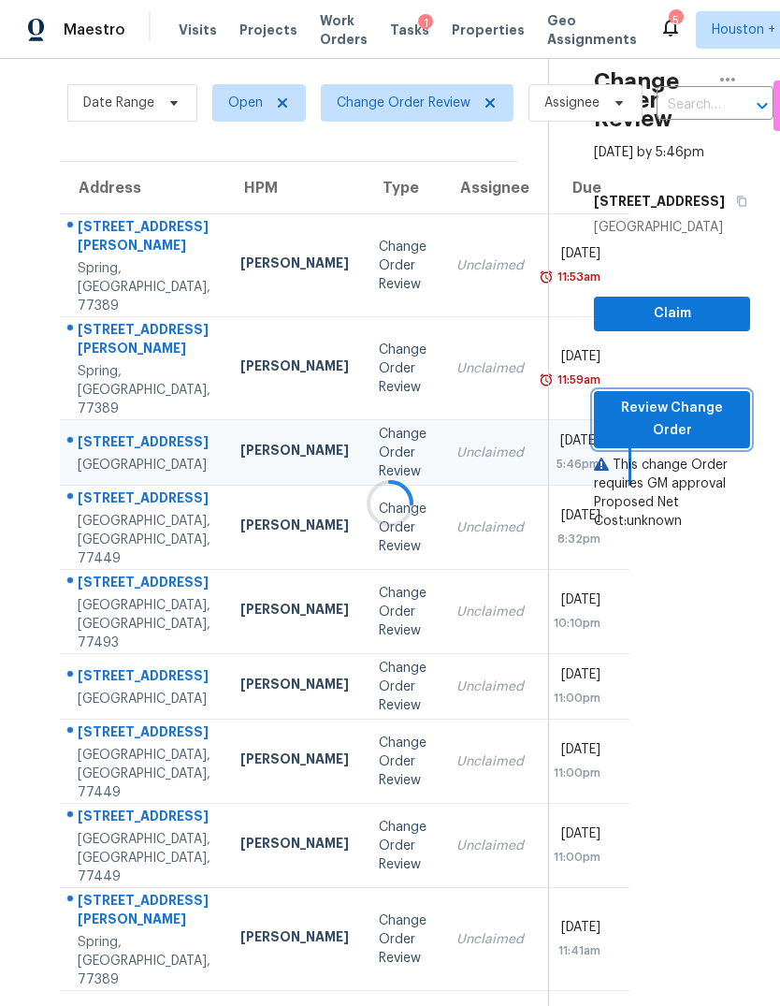
click at [718, 443] on span "Review Change Order" at bounding box center [672, 420] width 126 height 46
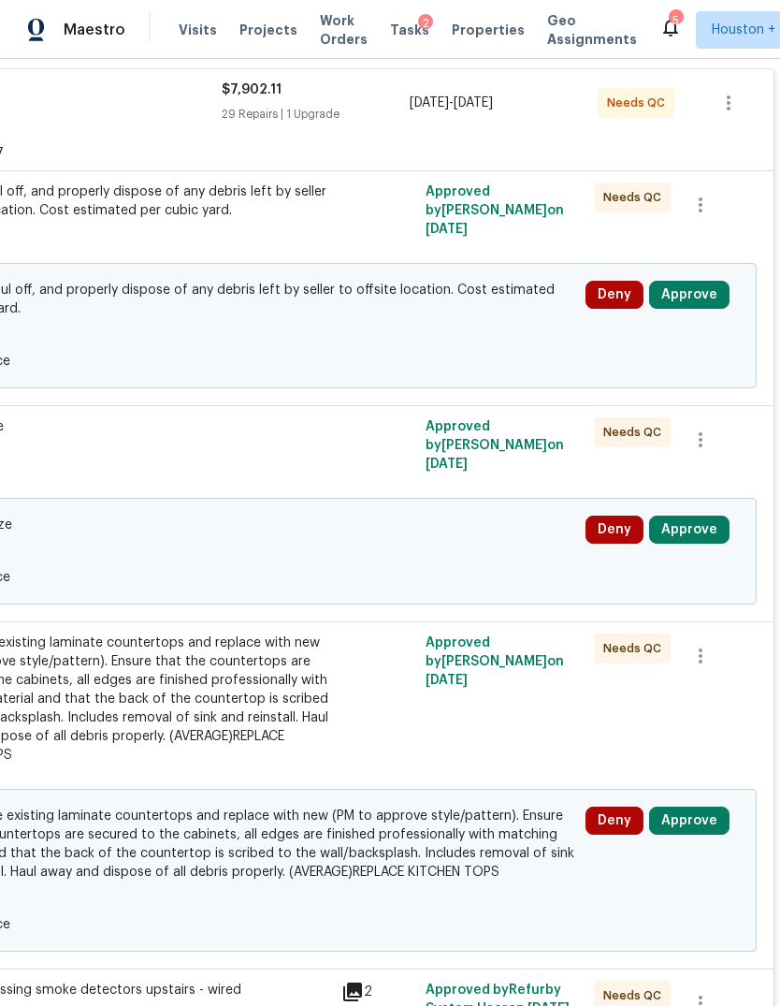
scroll to position [363, 277]
click at [716, 298] on button "Approve" at bounding box center [689, 295] width 80 height 28
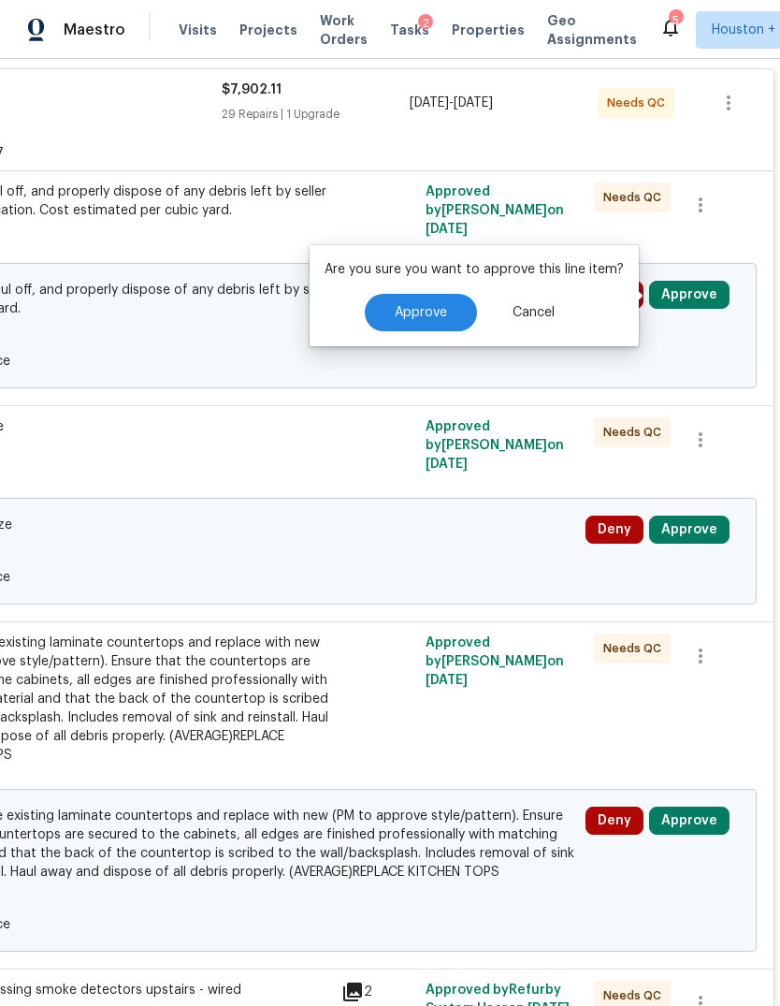
click at [452, 312] on button "Approve" at bounding box center [421, 312] width 112 height 37
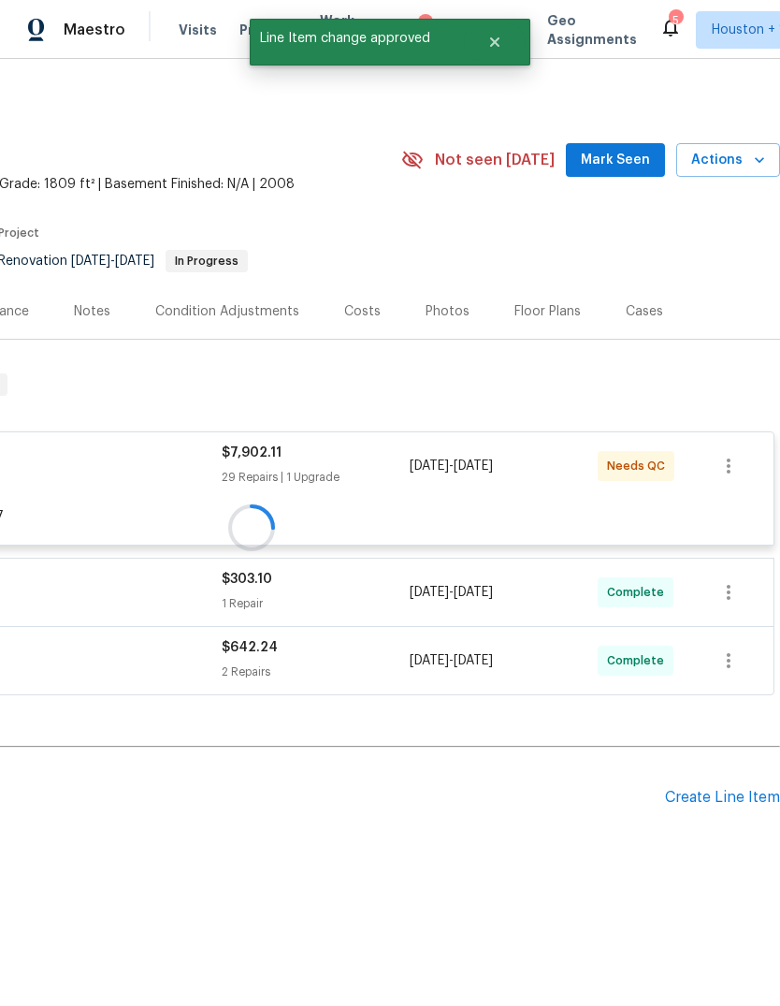
scroll to position [0, 277]
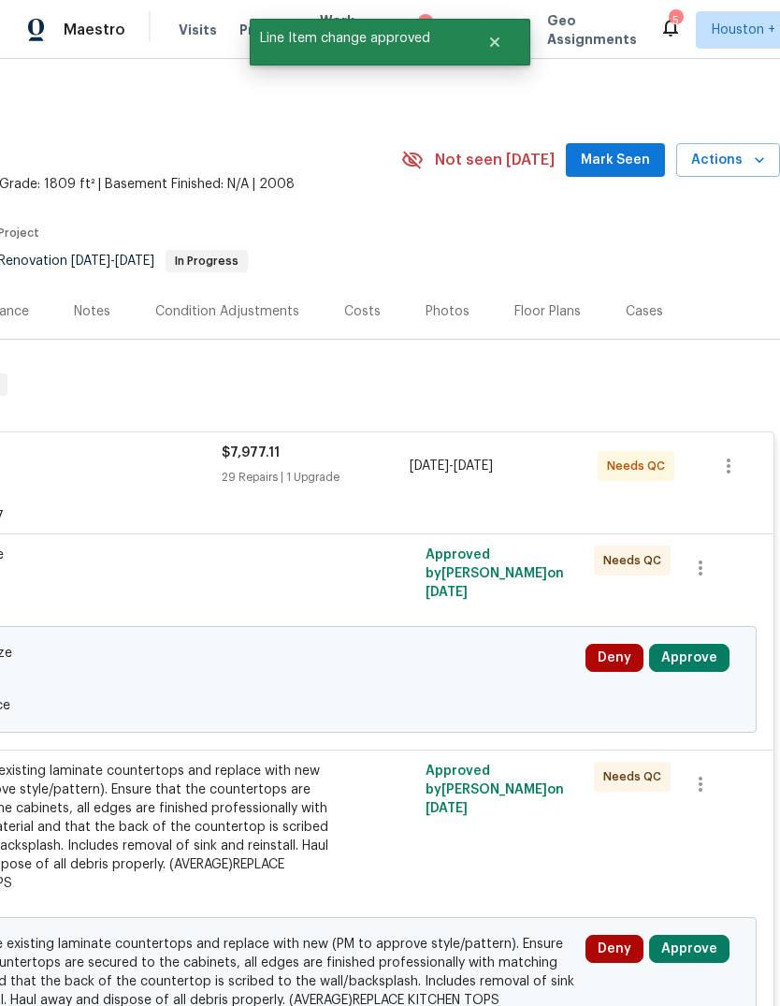
click at [707, 656] on button "Approve" at bounding box center [689, 658] width 80 height 28
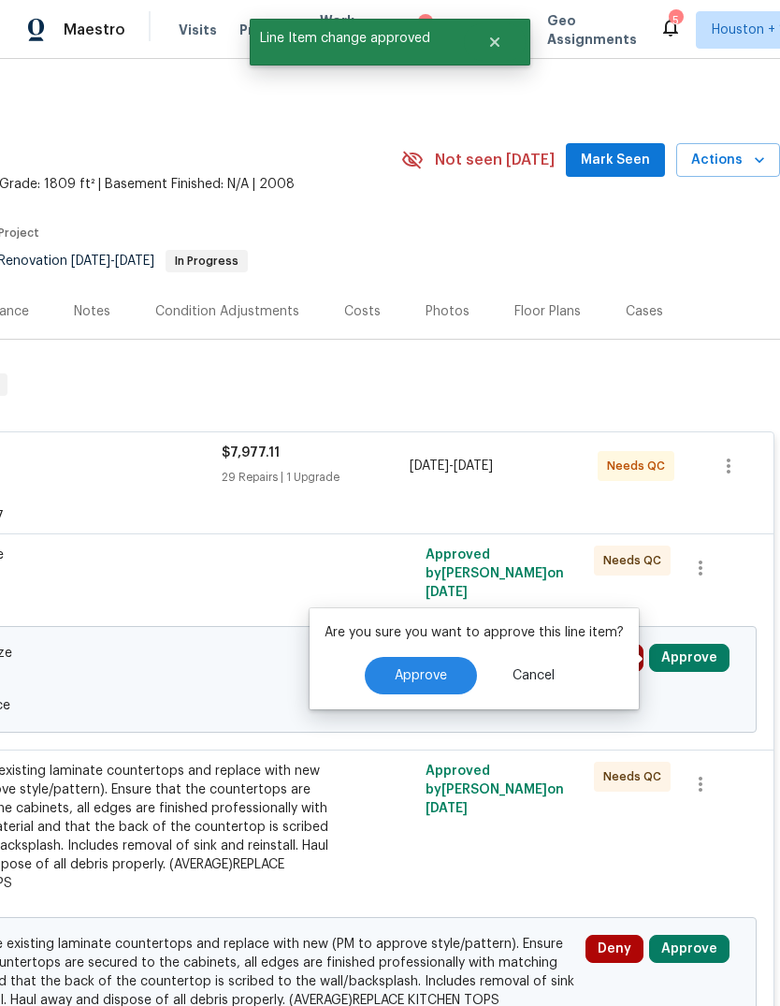
click at [438, 685] on button "Approve" at bounding box center [421, 675] width 112 height 37
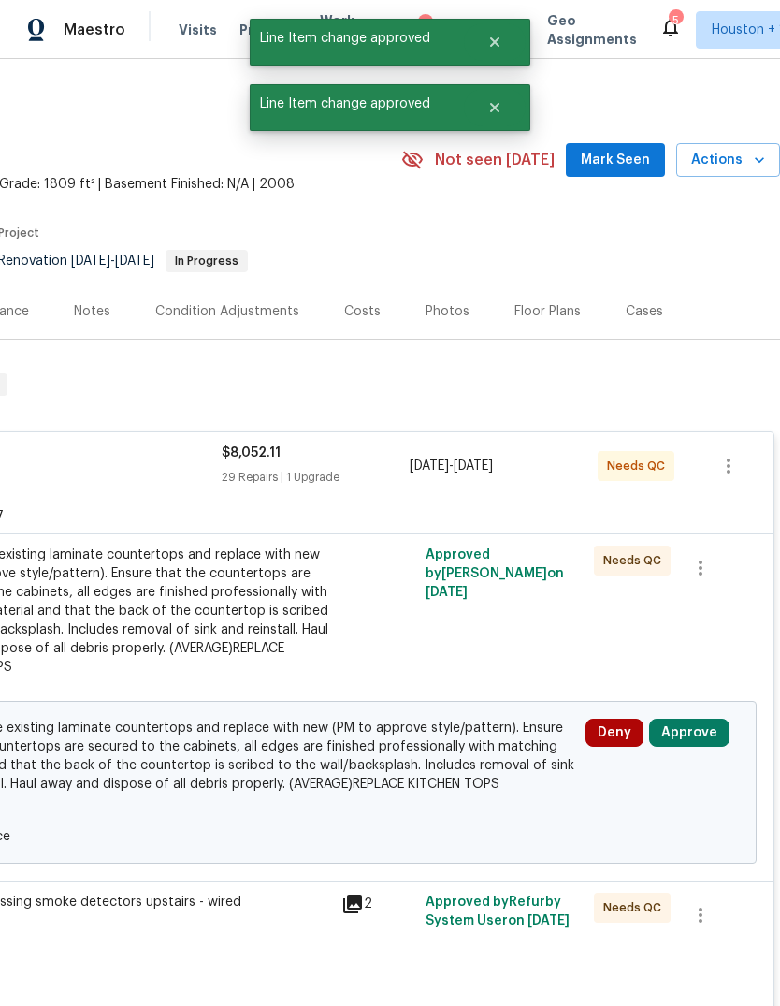
click at [704, 724] on button "Approve" at bounding box center [689, 733] width 80 height 28
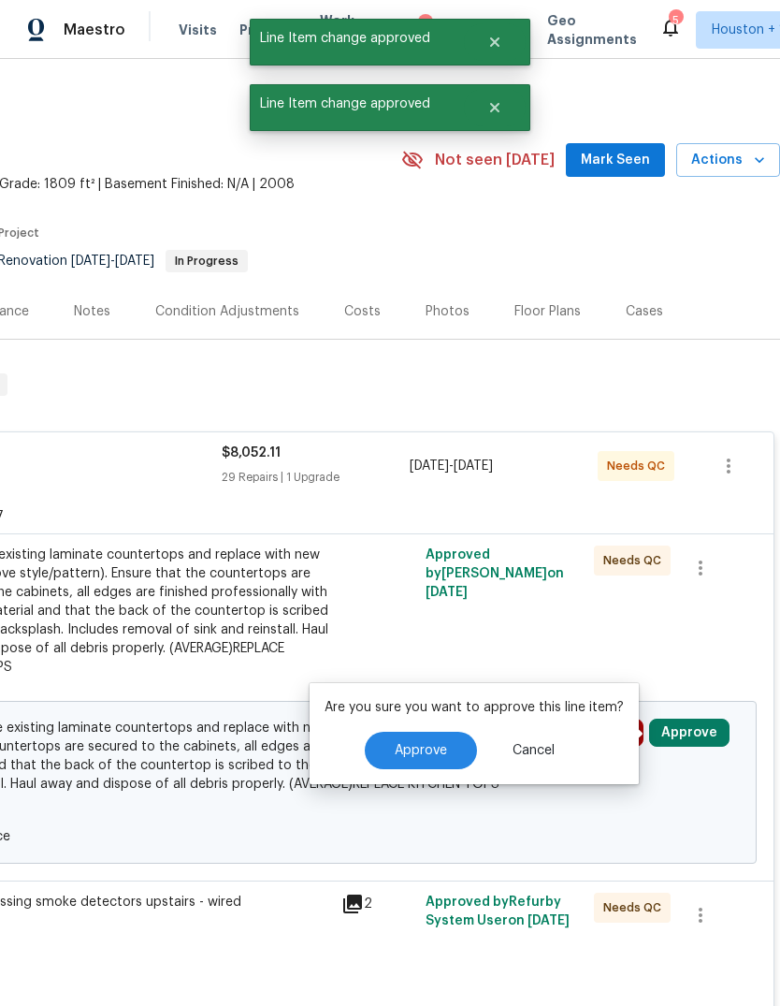
click at [446, 745] on button "Approve" at bounding box center [421, 750] width 112 height 37
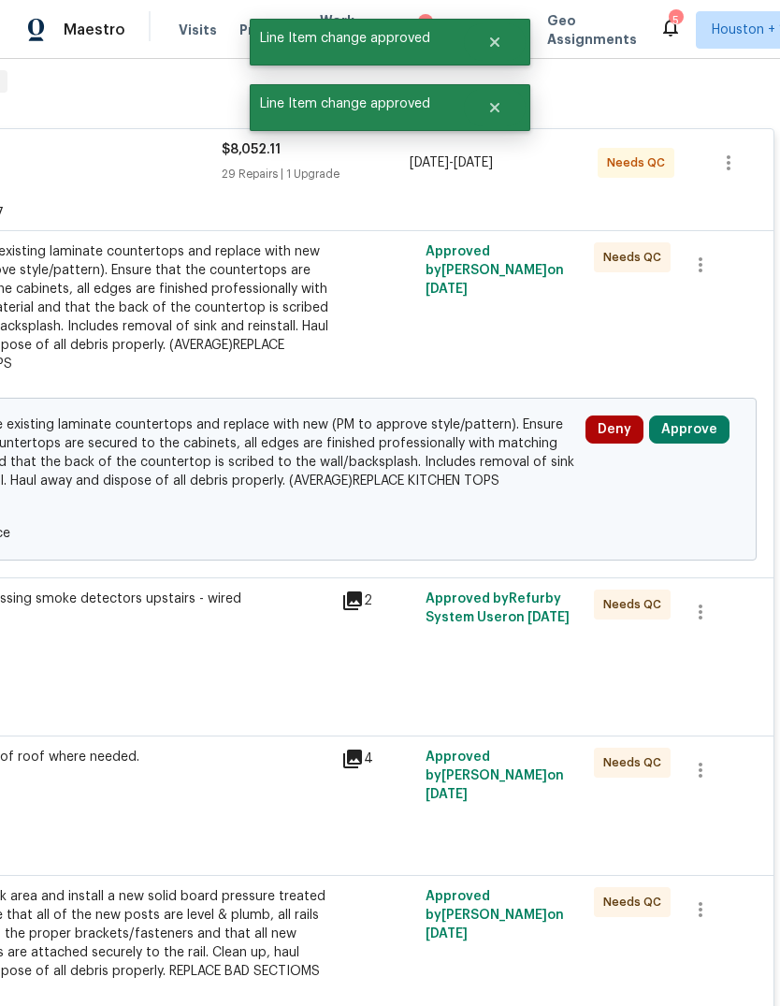
scroll to position [263, 266]
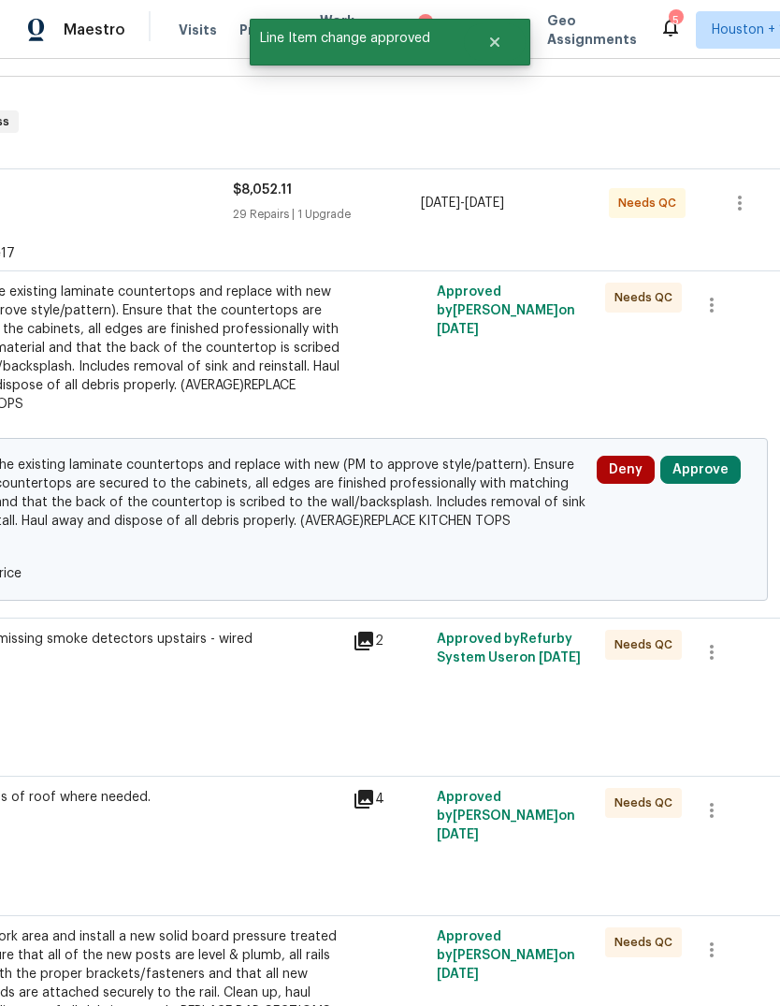
click at [705, 482] on button "Approve" at bounding box center [701, 470] width 80 height 28
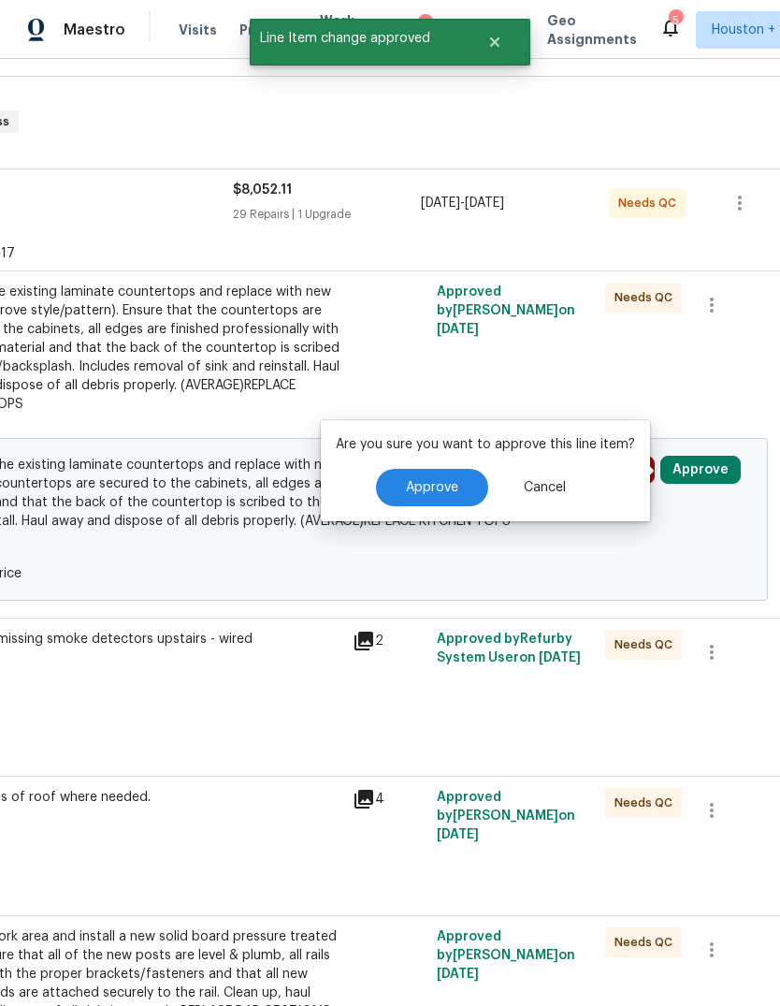
click at [466, 490] on button "Approve" at bounding box center [432, 487] width 112 height 37
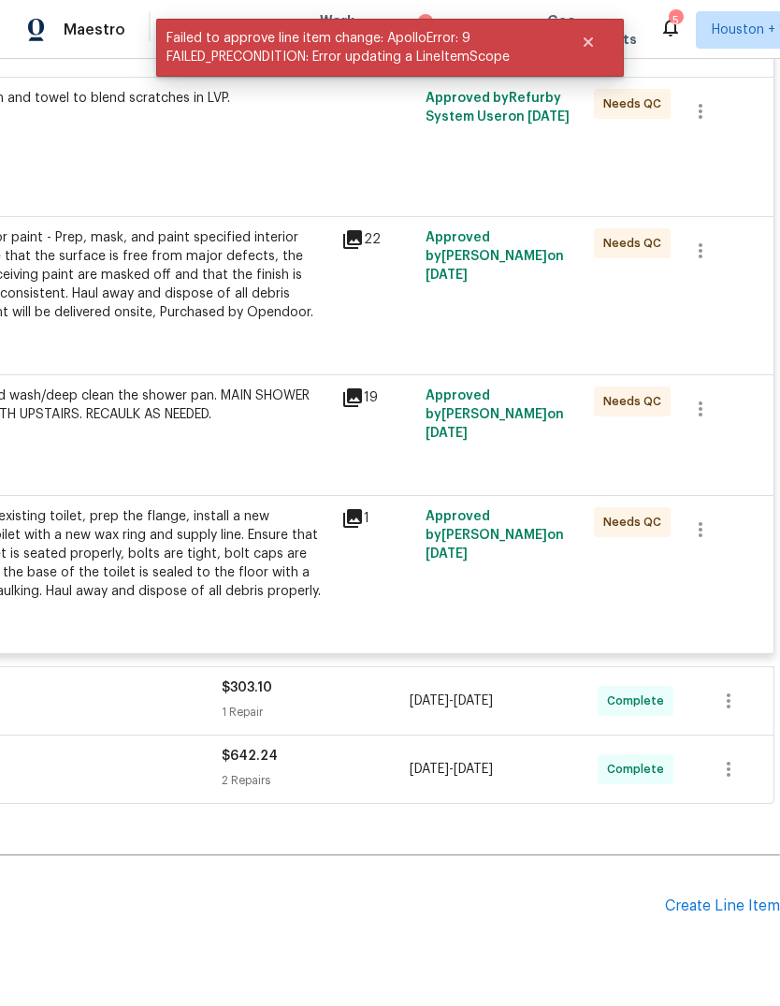
scroll to position [5022, 277]
click at [493, 695] on span "[DATE]" at bounding box center [473, 701] width 39 height 13
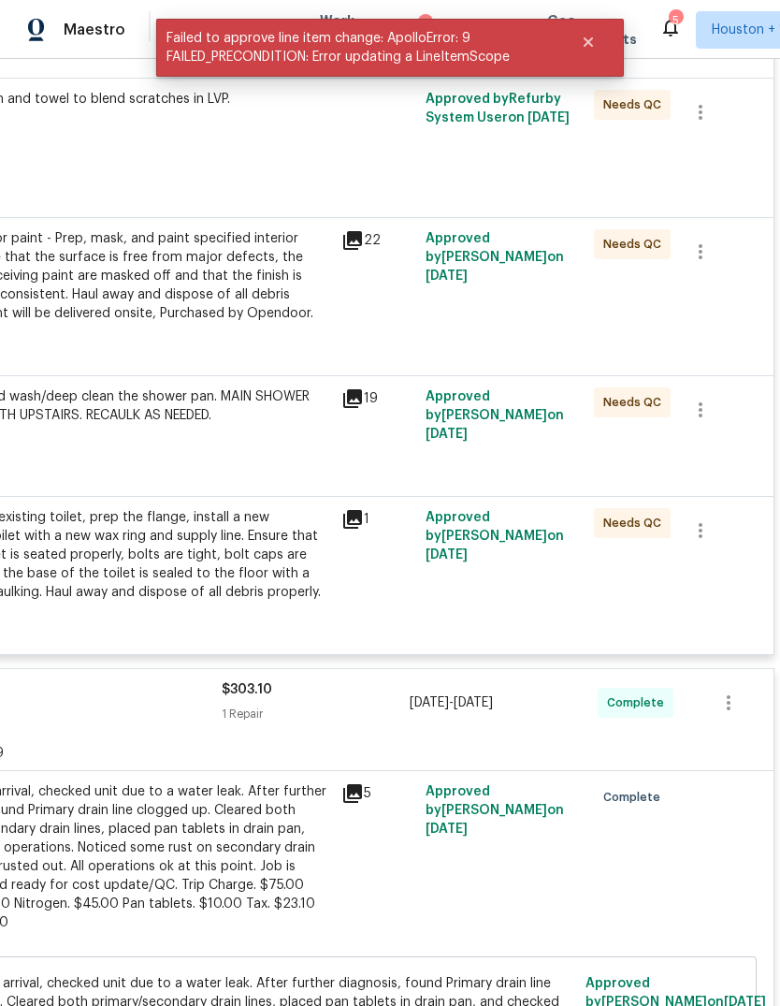
click at [561, 781] on div "Approved by [PERSON_NAME] on [DATE]" at bounding box center [504, 867] width 168 height 180
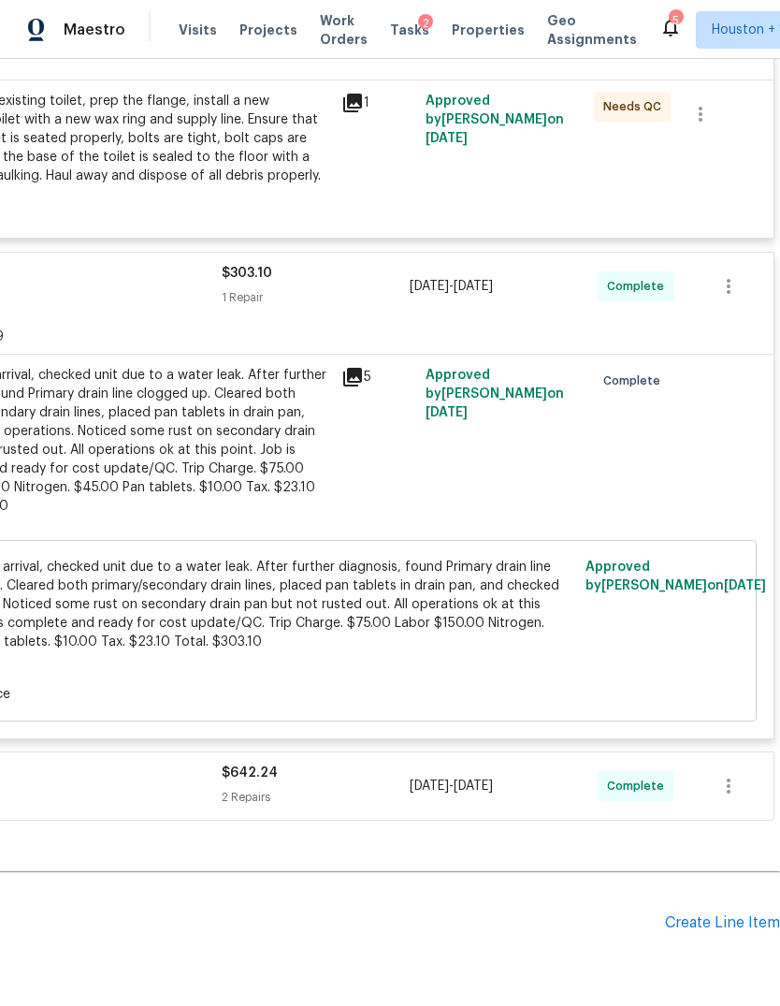
scroll to position [5438, 277]
click at [560, 765] on div "[DATE] - [DATE]" at bounding box center [504, 787] width 188 height 45
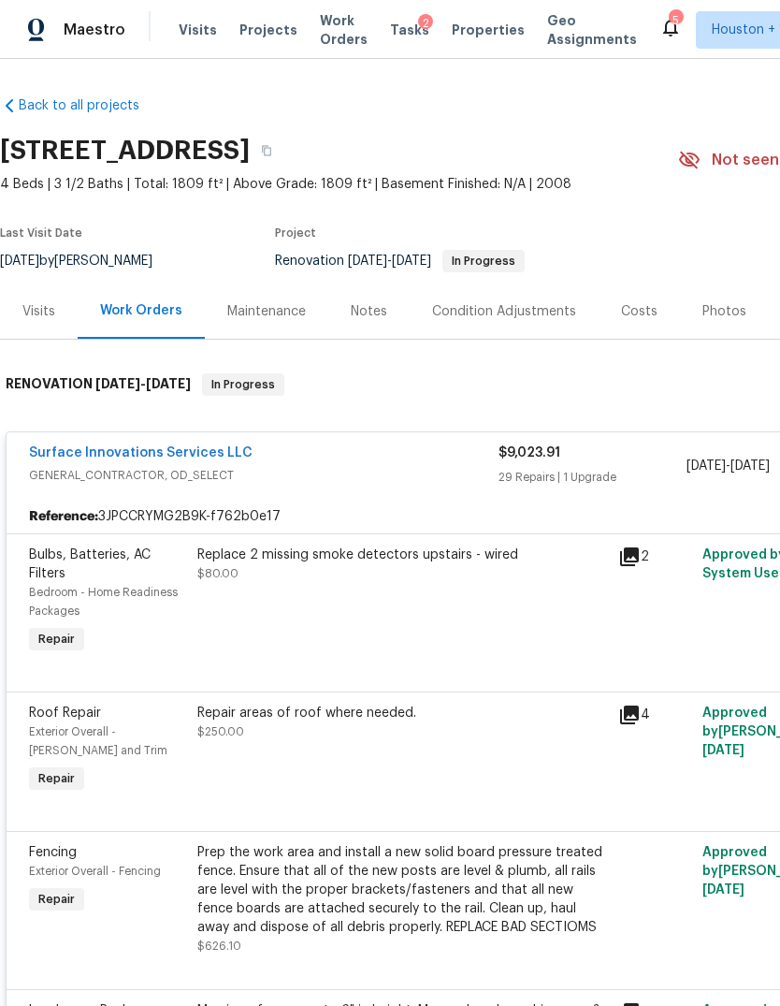
scroll to position [-4, 0]
